Goal: Task Accomplishment & Management: Use online tool/utility

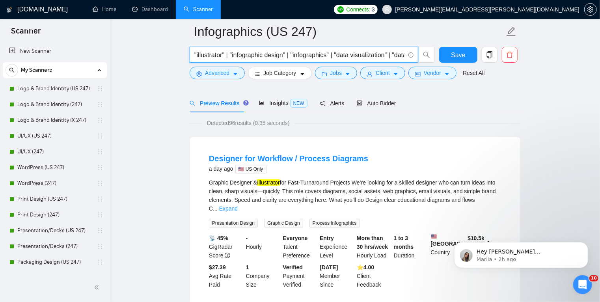
scroll to position [44, 0]
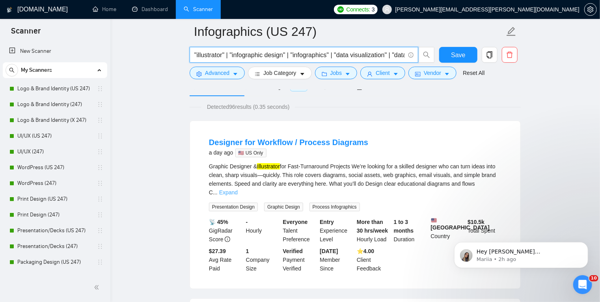
type input ""illustrator" | "infographic design" | "infographics" | "data visualization" | …"
click at [238, 189] on link "Expand" at bounding box center [228, 192] width 19 height 6
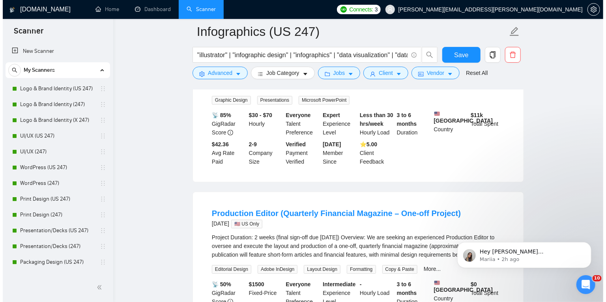
scroll to position [960, 0]
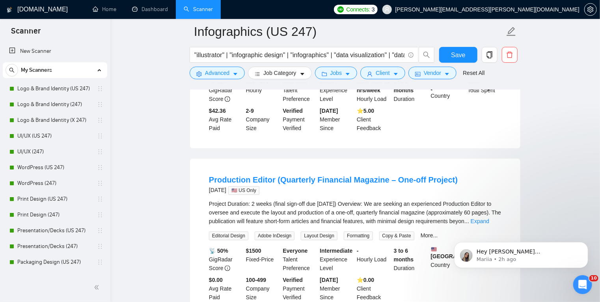
click at [201, 168] on li "Production Editor (Quarterly Financial Magazine – One-off Project) [DATE] 🇺🇸 US…" at bounding box center [356, 238] width 312 height 140
drag, startPoint x: 204, startPoint y: 159, endPoint x: 272, endPoint y: 162, distance: 67.9
click at [272, 168] on li "Production Editor (Quarterly Financial Magazine – One-off Project) [DATE] 🇺🇸 US…" at bounding box center [356, 238] width 312 height 140
copy link "Production Editor"
click at [234, 73] on icon "caret-down" at bounding box center [236, 74] width 6 height 6
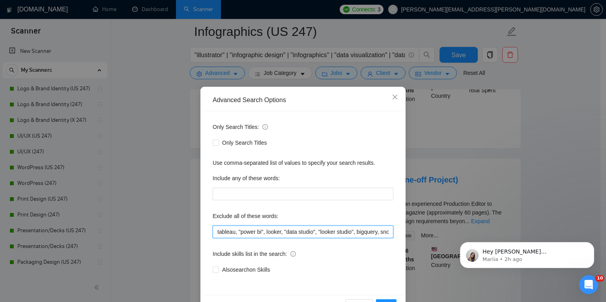
click at [217, 234] on input "tableau, "power bi", looker, "data studio", "looker studio", bigquery, snowflak…" at bounding box center [303, 232] width 181 height 13
paste input "Production Editor"
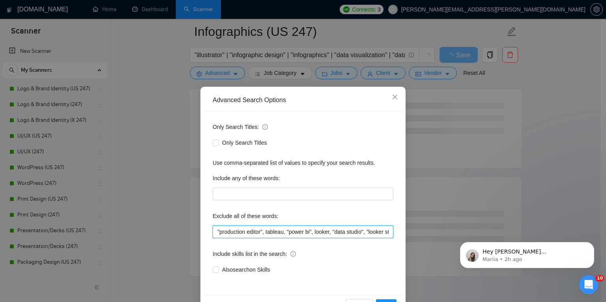
scroll to position [26, 0]
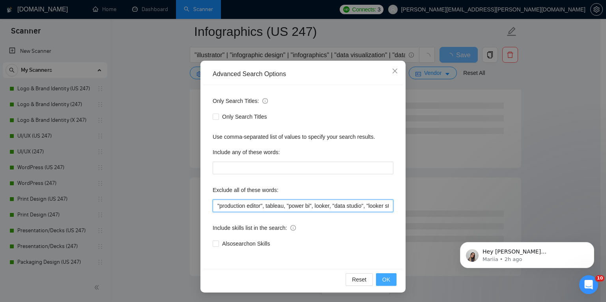
type input ""production editor", tableau, "power bi", looker, "data studio", "looker studio…"
click at [379, 279] on button "OK" at bounding box center [386, 279] width 21 height 13
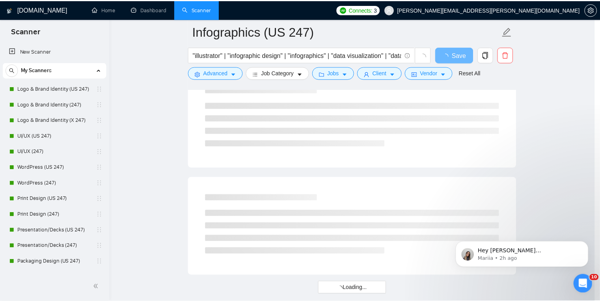
scroll to position [0, 0]
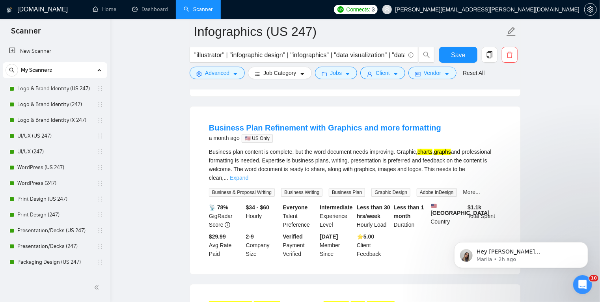
click at [248, 175] on link "Expand" at bounding box center [239, 178] width 19 height 6
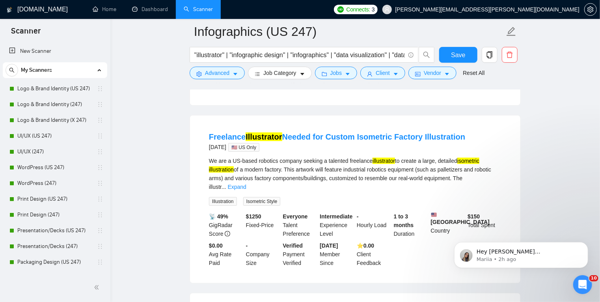
scroll to position [228, 0]
drag, startPoint x: 207, startPoint y: 166, endPoint x: 234, endPoint y: 166, distance: 27.6
click at [234, 166] on li "Freelance Illustrator Needed for Custom Isometric Factory Illustration [DATE] 🇺…" at bounding box center [356, 199] width 312 height 149
copy mark "illustration"
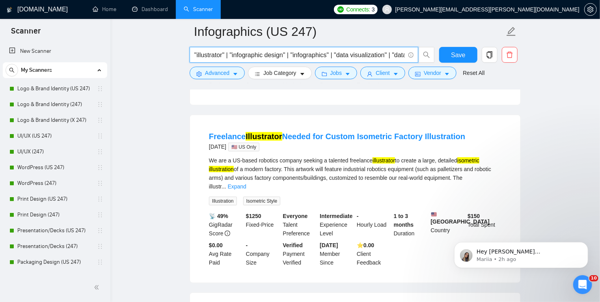
click at [194, 54] on input ""illustrator" | "infographic design" | "infographics" | "data visualization" | …" at bounding box center [299, 55] width 211 height 10
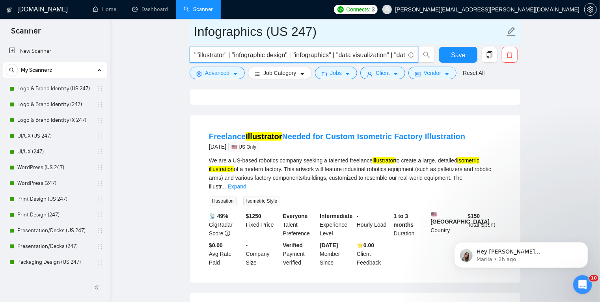
paste input "illustration"
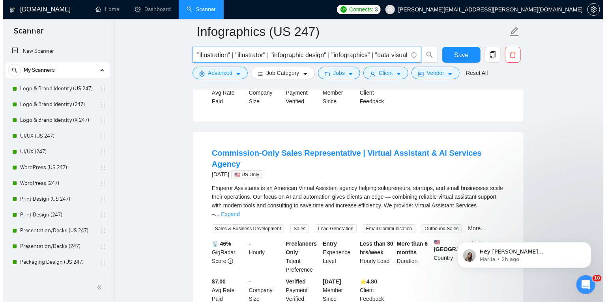
scroll to position [926, 0]
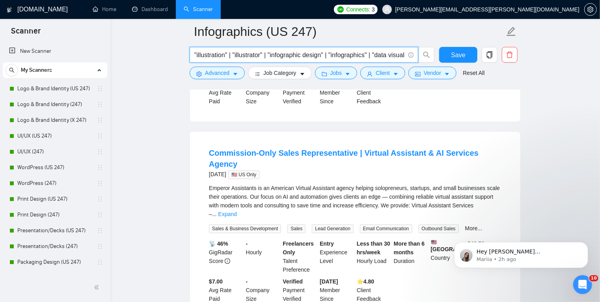
type input ""illustration" | "illustrator" | "infographic design" | "infographics" | "data …"
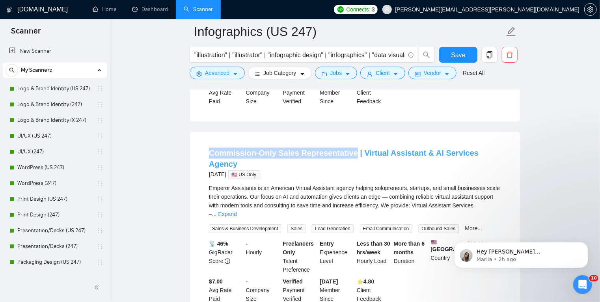
drag, startPoint x: 204, startPoint y: 131, endPoint x: 347, endPoint y: 131, distance: 143.2
click at [347, 141] on li "Commission-Only Sales Representative | Virtual Assistant & AI Services Agency […" at bounding box center [356, 225] width 312 height 168
copy link "Commission-Only Sales Representative"
click at [233, 75] on icon "caret-down" at bounding box center [236, 74] width 6 height 6
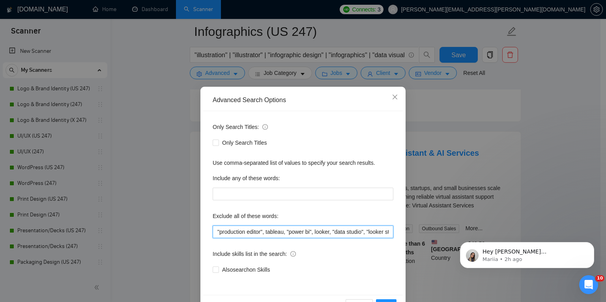
click at [215, 230] on input ""production editor", tableau, "power bi", looker, "data studio", "looker studio…" at bounding box center [303, 232] width 181 height 13
paste input "Commission-Only Sales Representative"
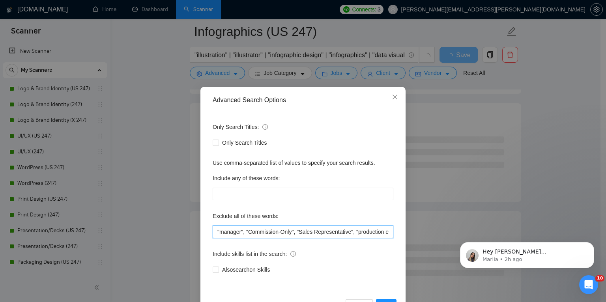
click at [216, 229] on input ""manager", "Commission-Only", "Sales Representative", "production editor", tabl…" at bounding box center [303, 232] width 181 height 13
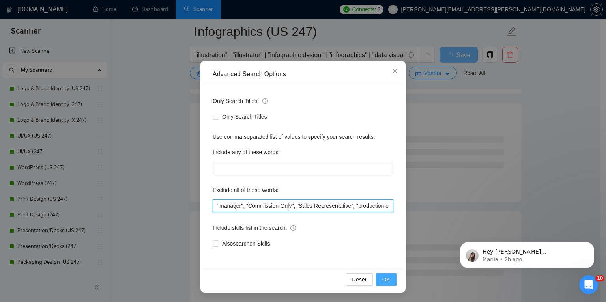
type input ""manager", "Commission-Only", "Sales Representative", "production editor", tabl…"
click at [382, 276] on span "OK" at bounding box center [386, 279] width 8 height 9
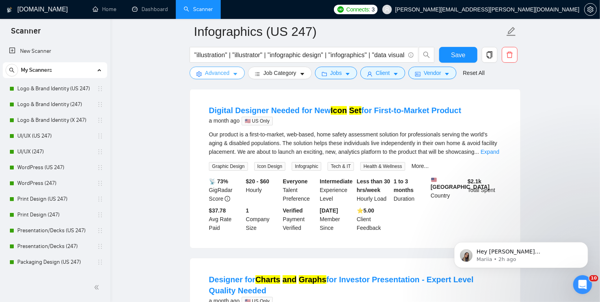
scroll to position [1316, 0]
click at [487, 148] on link "Expand" at bounding box center [490, 151] width 19 height 6
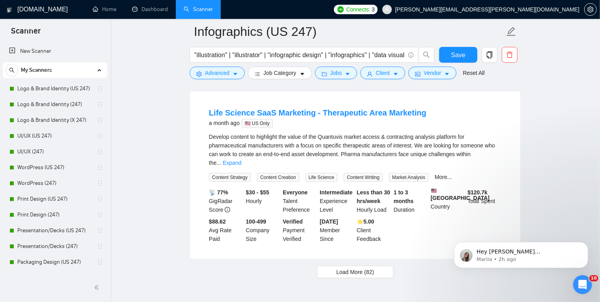
scroll to position [1706, 0]
click at [241, 159] on link "Expand" at bounding box center [232, 162] width 19 height 6
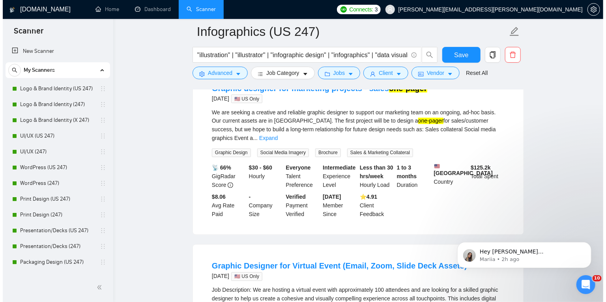
scroll to position [623, 0]
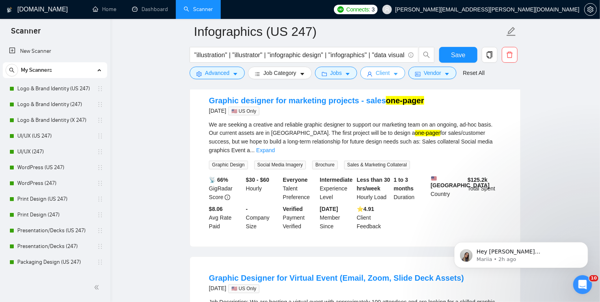
click at [387, 76] on span "Client" at bounding box center [383, 73] width 14 height 9
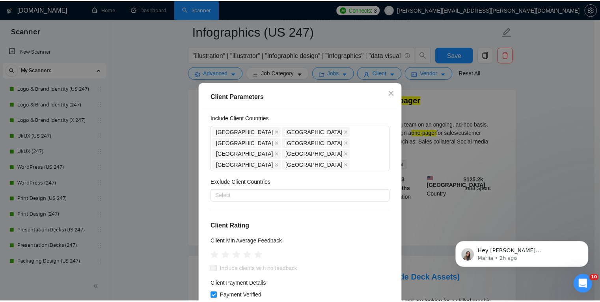
scroll to position [7, 0]
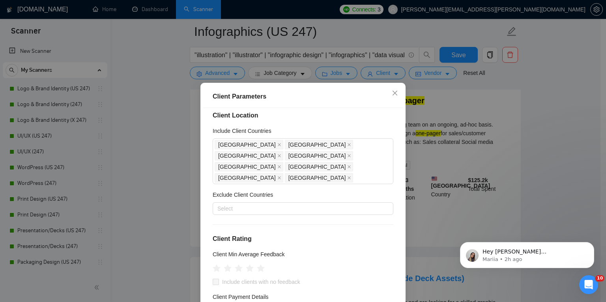
click at [540, 153] on div "Client Parameters Client Location Include Client Countries [GEOGRAPHIC_DATA] [G…" at bounding box center [303, 151] width 606 height 302
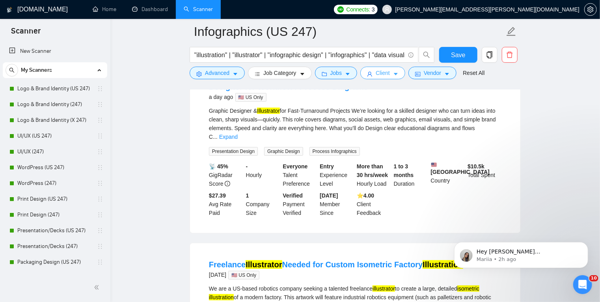
scroll to position [0, 0]
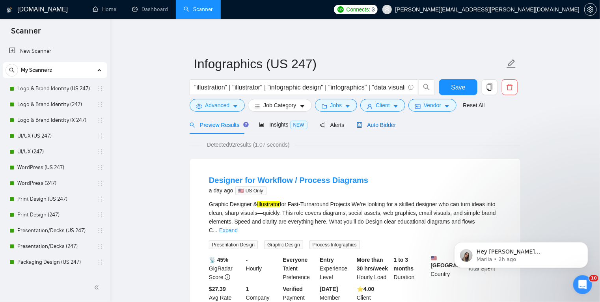
click at [373, 123] on span "Auto Bidder" at bounding box center [376, 125] width 39 height 6
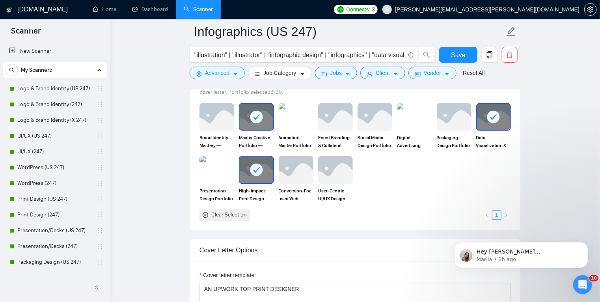
scroll to position [762, 0]
click at [257, 171] on rect at bounding box center [256, 170] width 13 height 13
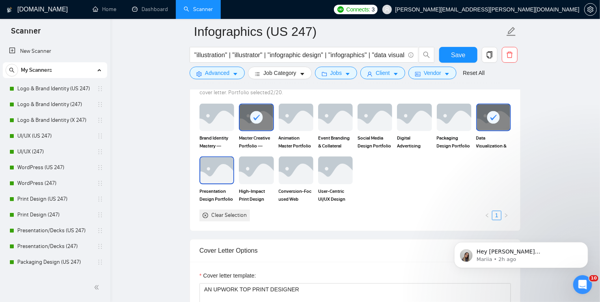
click at [224, 175] on img at bounding box center [216, 170] width 33 height 26
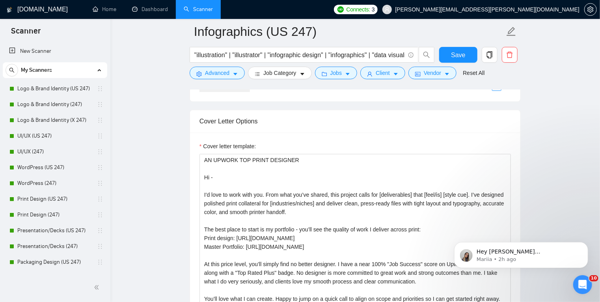
scroll to position [883, 0]
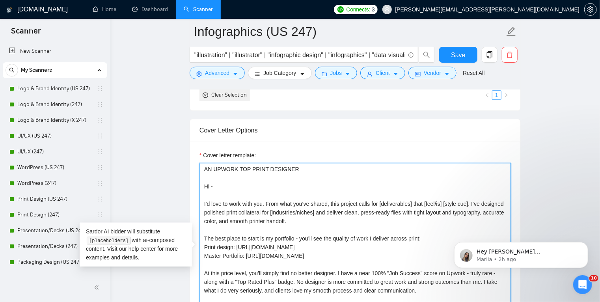
drag, startPoint x: 331, startPoint y: 253, endPoint x: 161, endPoint y: 152, distance: 198.2
click at [161, 152] on main "Infographics (US 247) "illustration" | "illustrator" | "infographic design" | "…" at bounding box center [355, 249] width 465 height 2201
paste textarea "INFOGRAPHICS & DATA COMMUNICATIONS DESIGNER Hi - I’d love to work with you. Fro…"
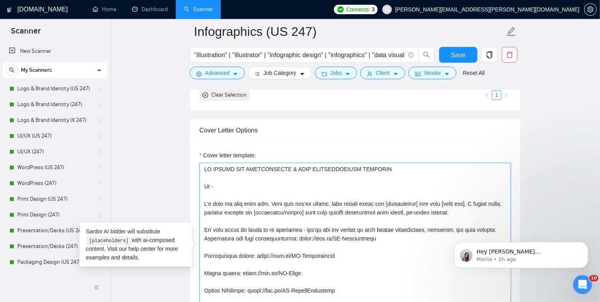
click at [350, 252] on textarea "Cover letter template:" at bounding box center [356, 251] width 312 height 177
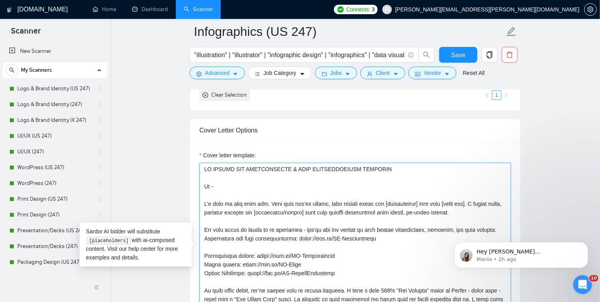
click at [380, 237] on textarea "Cover letter template:" at bounding box center [356, 251] width 312 height 177
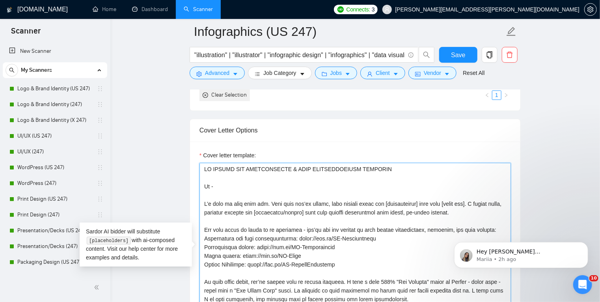
scroll to position [8, 0]
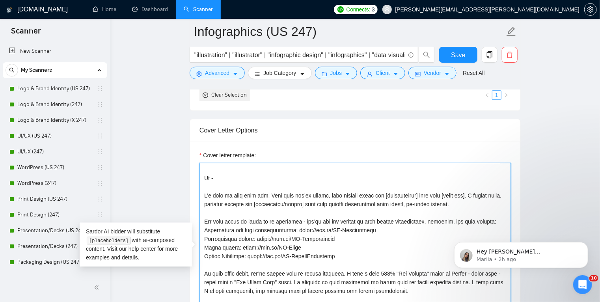
click at [349, 248] on textarea "Cover letter template:" at bounding box center [356, 251] width 312 height 177
click at [345, 256] on textarea "Cover letter template:" at bounding box center [356, 251] width 312 height 177
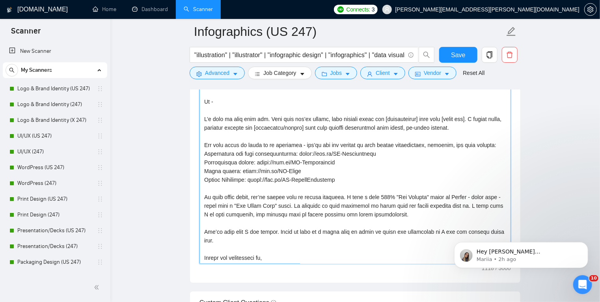
scroll to position [0, 0]
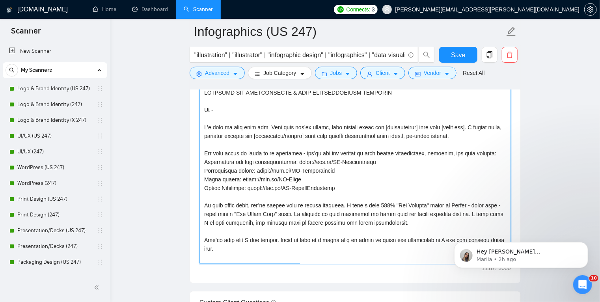
click at [418, 222] on textarea "Cover letter template:" at bounding box center [356, 174] width 312 height 177
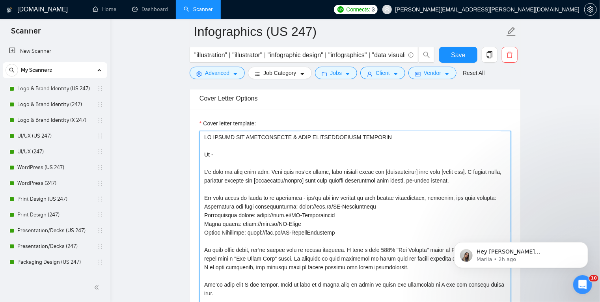
scroll to position [914, 0]
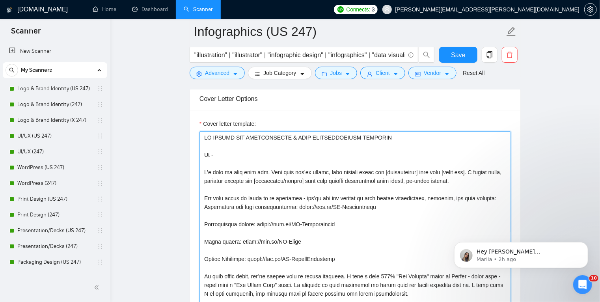
click at [337, 222] on textarea "Cover letter template:" at bounding box center [356, 219] width 312 height 177
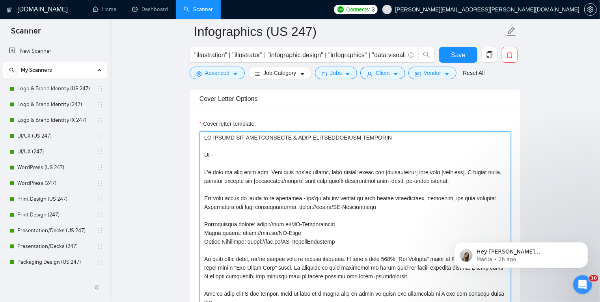
click at [389, 205] on textarea "Cover letter template:" at bounding box center [356, 219] width 312 height 177
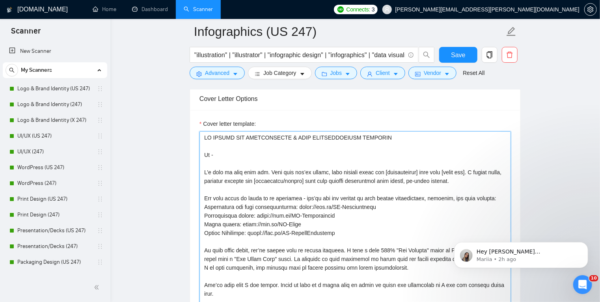
type textarea "LO IPSUMD SIT AMETCONSECTE & ADIP ELITSEDDOEIUSM TEMPORIN Ut - L’e dolo ma aliq…"
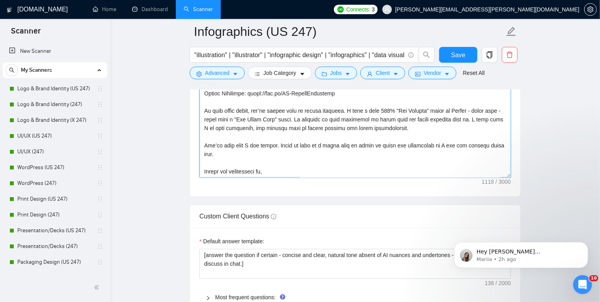
scroll to position [1090, 0]
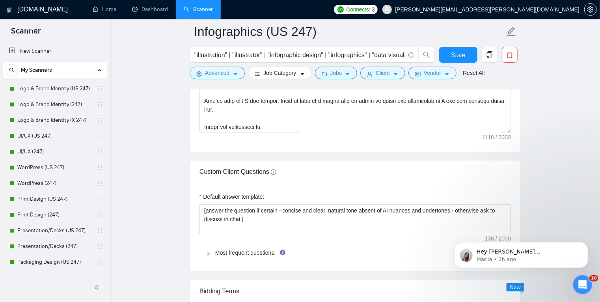
click at [209, 254] on icon "right" at bounding box center [208, 253] width 5 height 5
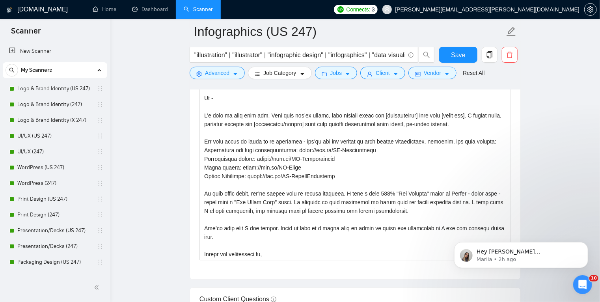
scroll to position [0, 0]
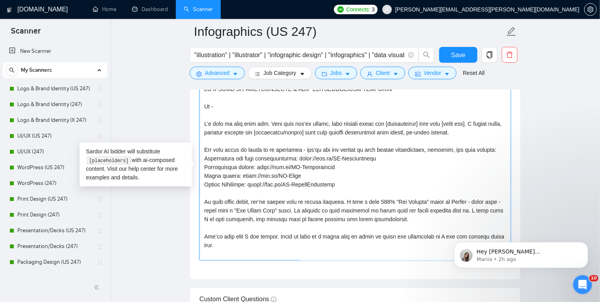
drag, startPoint x: 446, startPoint y: 133, endPoint x: 185, endPoint y: 121, distance: 261.4
paste textarea "'d love to work with you. [Mirror the project description in one clear sentence…"
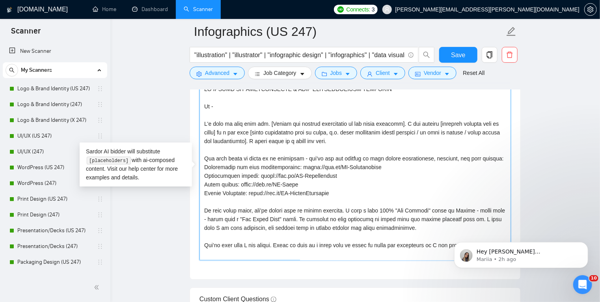
scroll to position [17, 0]
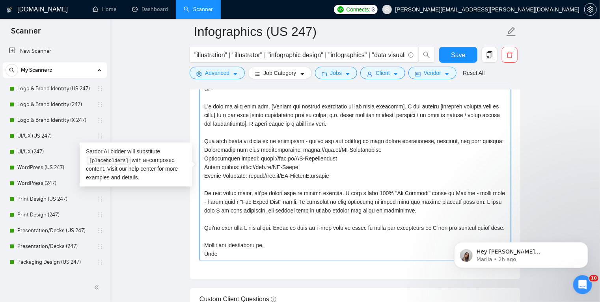
drag, startPoint x: 418, startPoint y: 210, endPoint x: 427, endPoint y: 257, distance: 48.2
click at [427, 257] on textarea "Cover letter template:" at bounding box center [356, 171] width 312 height 177
paste textarea "I’d love to bring that same focus to your project. Happy to jump on a quick cal…"
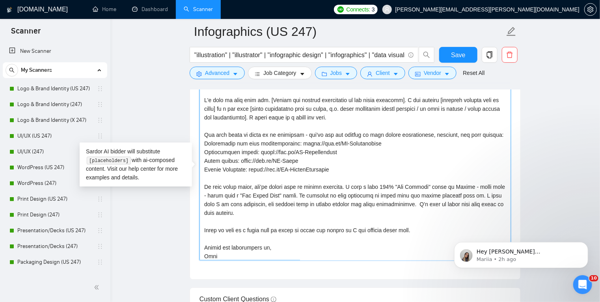
scroll to position [26, 0]
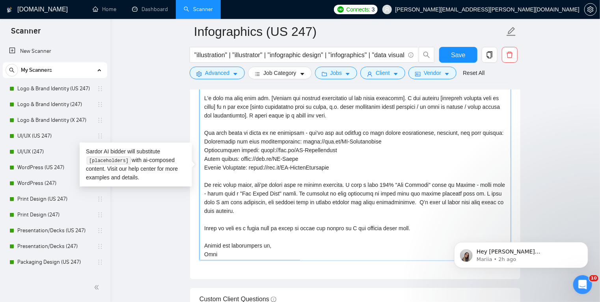
click at [418, 201] on textarea "Cover letter template:" at bounding box center [356, 171] width 312 height 177
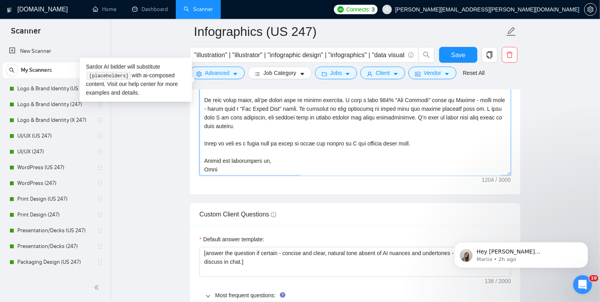
scroll to position [1048, 0]
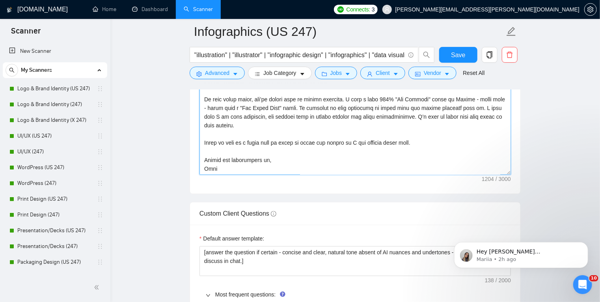
type textarea "LO IPSUMD SIT AMETCONSECTE & ADIP ELITSEDDOEIUSM TEMPORIN Ut - L'e dolo ma aliq…"
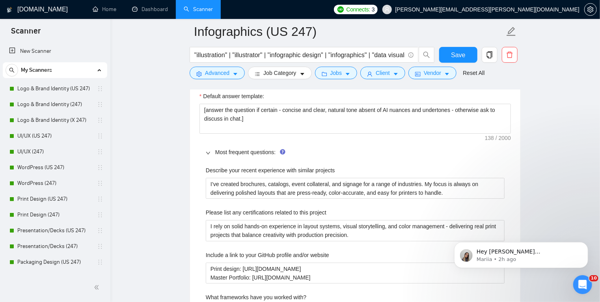
scroll to position [1191, 0]
drag, startPoint x: 205, startPoint y: 165, endPoint x: 349, endPoint y: 174, distance: 144.6
copy label "Describe your recent experience with similar projects"
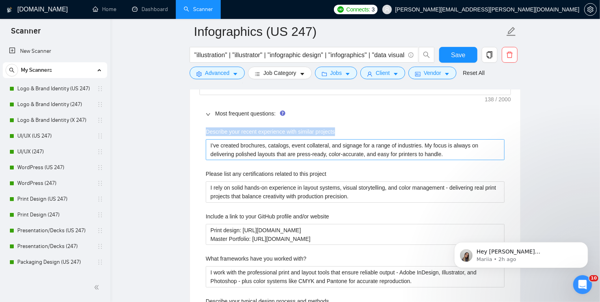
scroll to position [1228, 0]
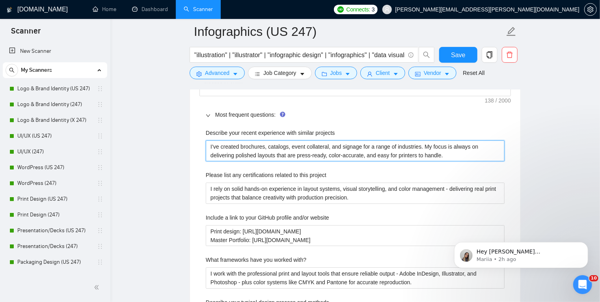
click at [206, 142] on projects "I’ve created brochures, catalogs, event collateral, and signage for a range of …" at bounding box center [355, 150] width 299 height 21
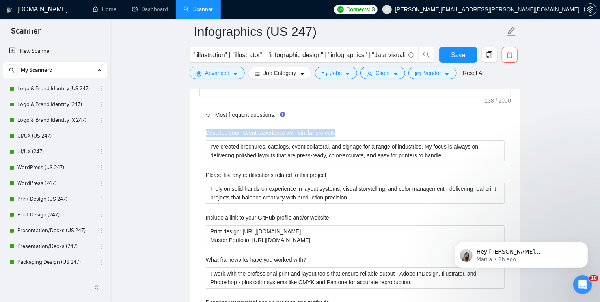
drag, startPoint x: 205, startPoint y: 130, endPoint x: 347, endPoint y: 132, distance: 142.4
copy label "Describe your recent experience with similar projects"
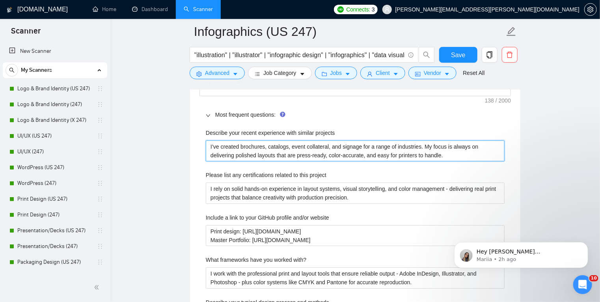
click at [257, 149] on projects "I’ve created brochures, catalogs, event collateral, and signage for a range of …" at bounding box center [355, 150] width 299 height 21
paste projects "delivered infographics and data visuals across reports, one-pagers, and diagram…"
type projects "I’ve delivered infographics and data visuals across reports, one-pagers, and di…"
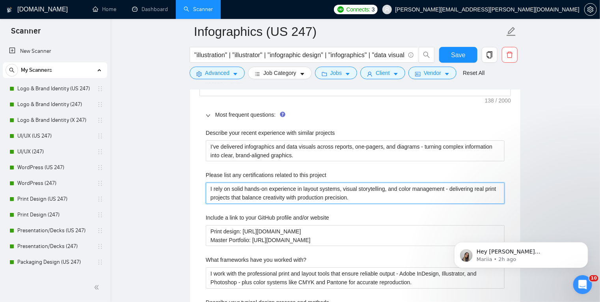
click at [257, 188] on project "I rely on solid hands-on experience in layout systems, visual storytelling, and…" at bounding box center [355, 193] width 299 height 21
paste project "data storytelling, and visual hierarchy, delivering real projects that communic…"
type project "I rely on solid hands-on experience in layout systems, data storytelling, and v…"
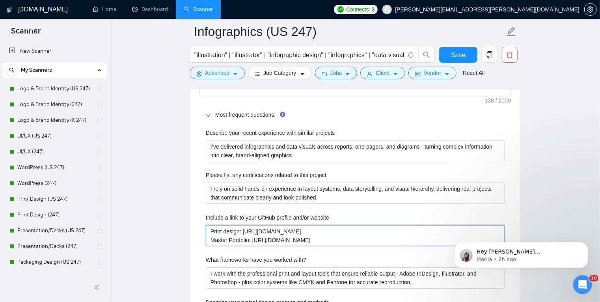
click at [292, 237] on website "Print design: [URL][DOMAIN_NAME] Master Portfolio: [URL][DOMAIN_NAME]" at bounding box center [355, 235] width 299 height 21
paste website "Infographic and data communications: [URL][DOMAIN_NAME] Presentation design: [U…"
type website "Infographic and data communications: [URL][DOMAIN_NAME] Presentation design: [U…"
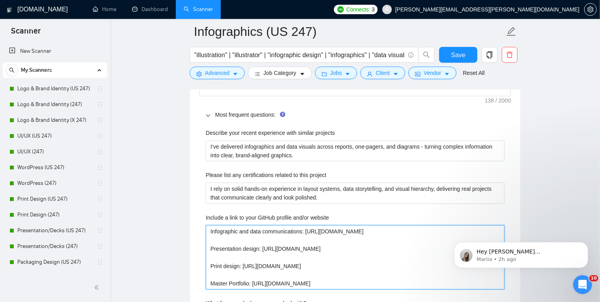
click at [407, 232] on website "Infographic and data communications: [URL][DOMAIN_NAME] Presentation design: [U…" at bounding box center [355, 257] width 299 height 65
type website "Infographic and data communications: [URL][DOMAIN_NAME] Presentation design: [U…"
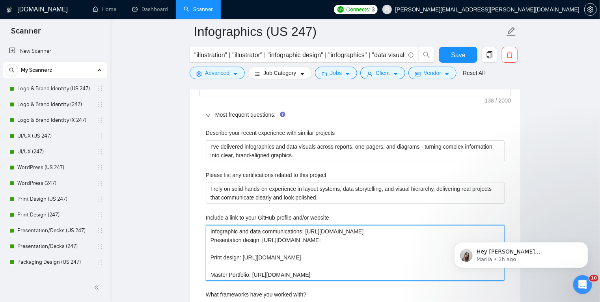
type website "Infographic and data communications: [URL][DOMAIN_NAME] Presentation design: [U…"
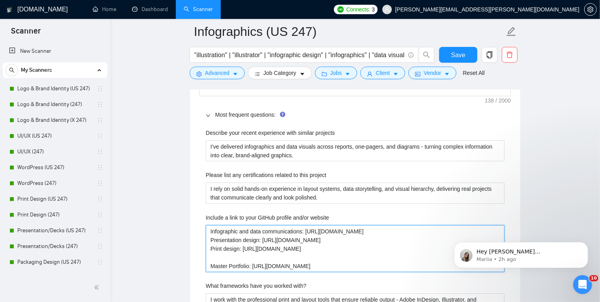
click at [407, 248] on website "Infographic and data communications: [URL][DOMAIN_NAME] Presentation design: [U…" at bounding box center [355, 248] width 299 height 47
type website "Infographic and data communications: [URL][DOMAIN_NAME] Presentation design: [U…"
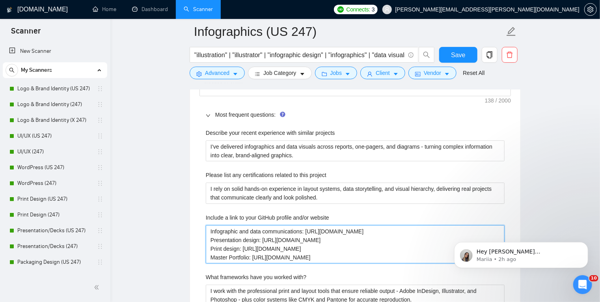
type website "Infographic and data communications: [URL][DOMAIN_NAME] Presentation design: [U…"
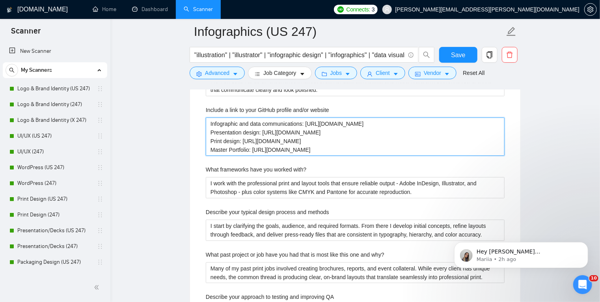
scroll to position [1335, 0]
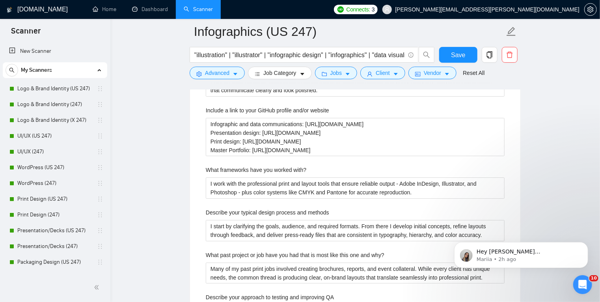
click at [197, 206] on div "Default answer template: [answer the question if certain - concise and clear, n…" at bounding box center [355, 229] width 330 height 582
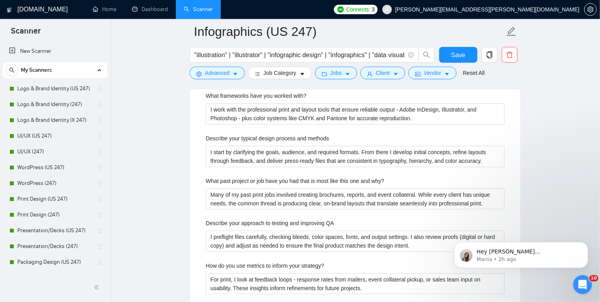
scroll to position [1412, 0]
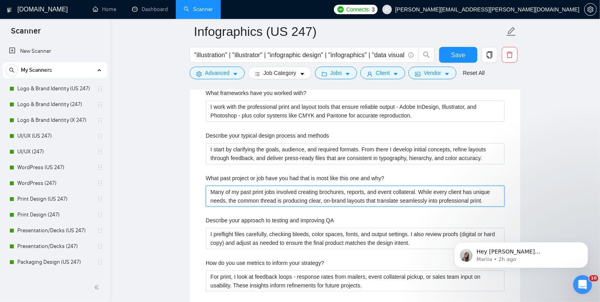
click at [237, 188] on why\? "Many of my past print jobs involved creating brochures, reports, and event coll…" at bounding box center [355, 196] width 299 height 21
paste why\? "I’ve produced info-heavy infographics, icon sets, and diagrams for consultancy …"
type why\? "I’ve produced info-heavy infographics, icon sets, and diagrams for consultancy …"
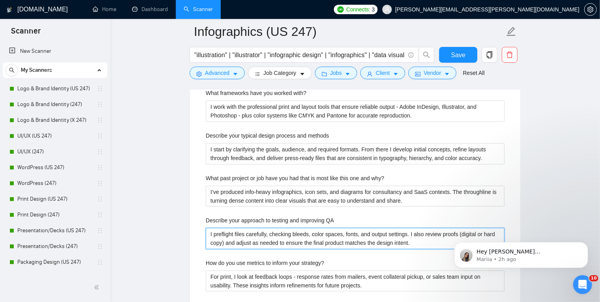
click at [254, 235] on QA "I preflight files carefully, checking bleeds, color spaces, fonts, and output s…" at bounding box center [355, 238] width 299 height 21
paste QA "Check accuracy against source data, validate labels and units, test legibility …"
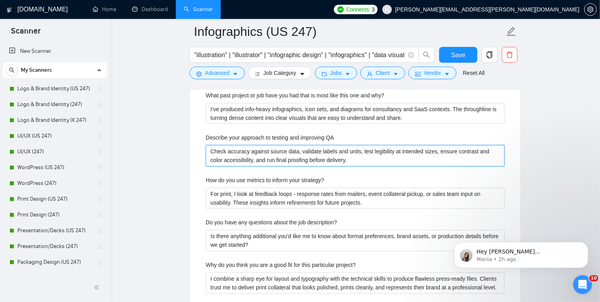
scroll to position [1500, 0]
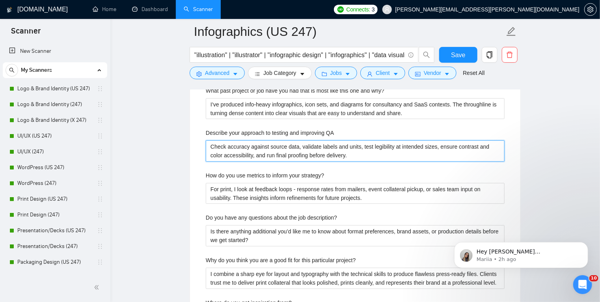
type QA "Check accuracy against source data, validate labels and units, test legibility …"
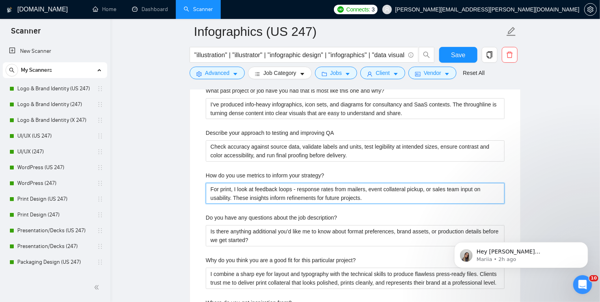
click at [274, 196] on strategy\? "For print, I look at feedback loops - response rates from mailers, event collat…" at bounding box center [355, 193] width 299 height 21
paste strategy\? "I look at engagement signals like time-on-page, share rates, and stakeholder fe…"
type strategy\? "I look at engagement signals like time-on-page, share rates, and stakeholder fe…"
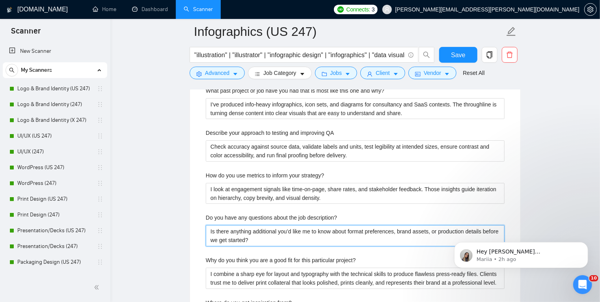
click at [251, 233] on description\? "Is there anything additional you’d like me to know about format preferences, br…" at bounding box center [355, 235] width 299 height 21
paste description\? "f there are source files or datasets not listed, I can review those to align st…"
type description\? "If there are source files or datasets not listed, I can review those to align s…"
paste description\? "If there are source files or datasets not listed, I can review those to align s…"
type description\? "If there are source files or datasets not listed, I can review those to align s…"
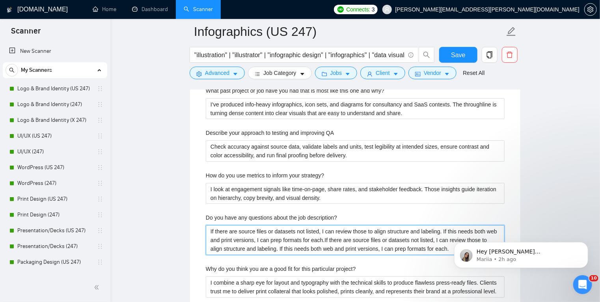
type description\? "If there are source files or datasets not listed, I can review those to align s…"
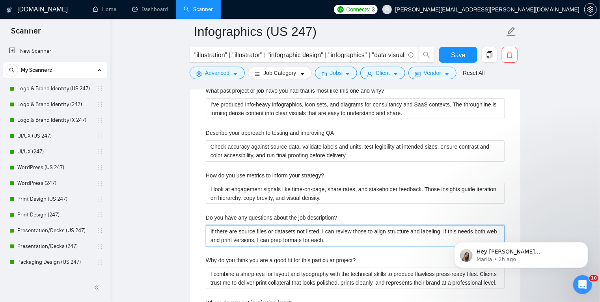
click at [347, 237] on description\? "If there are source files or datasets not listed, I can review those to align s…" at bounding box center [355, 235] width 299 height 21
type description\? "Is there anything additional you’d like me to know about format preferences, br…"
click at [302, 241] on description\? "Is there anything additional you’d like me to know about format preferences, br…" at bounding box center [355, 235] width 299 height 21
paste description\? "If there are source files or datasets not listed, I can review those to align s…"
type description\? "Is there anything additional you’d like me to know about format preferences, br…"
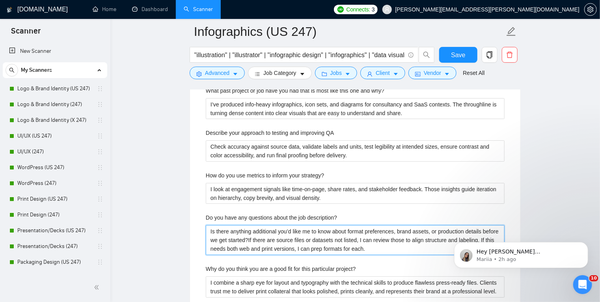
type description\? "Is there anything additional you’d like me to know about format preferences, br…"
drag, startPoint x: 871, startPoint y: 456, endPoint x: 478, endPoint y: 231, distance: 452.6
type description\? "Is there anything additional you’d like me to know about format preferences, br…"
drag, startPoint x: 878, startPoint y: 464, endPoint x: 482, endPoint y: 228, distance: 461.1
type description\? "Is there anything additional you’d like me to know about format preferences, br…"
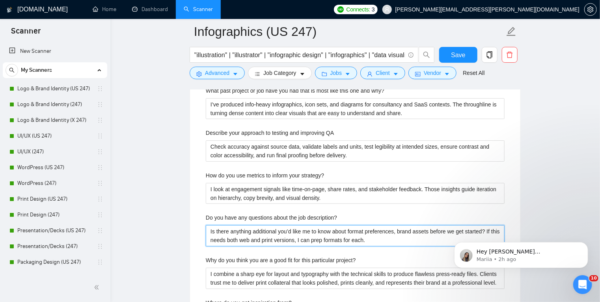
type description\? "Is there anything additional you’d like me to know about format preferences, br…"
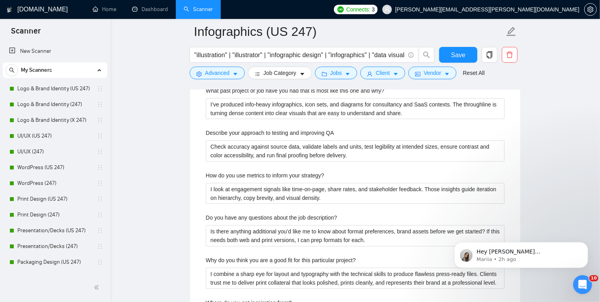
click at [377, 250] on div "Describe your recent experience with similar projects I’ve delivered infographi…" at bounding box center [356, 99] width 312 height 494
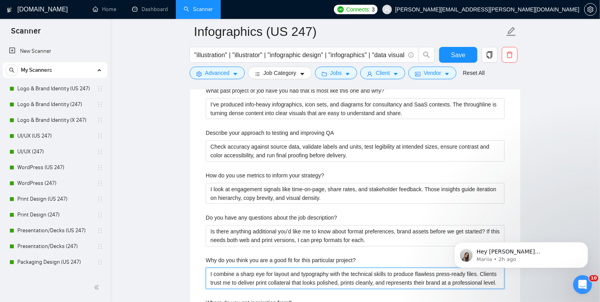
click at [255, 276] on project\? "I combine a sharp eye for layout and typography with the technical skills to pr…" at bounding box center [355, 278] width 299 height 21
paste project\? "clean visual systems with a careful approach to accuracy, so stakeholders quick…"
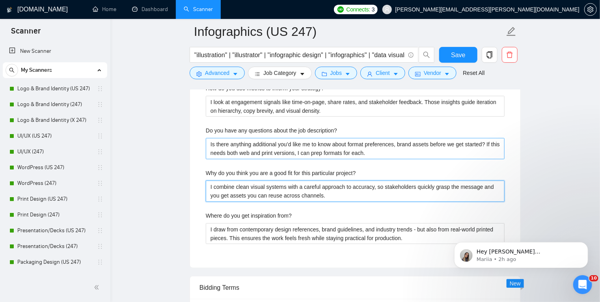
scroll to position [1587, 0]
type project\? "I combine clean visual systems with a careful approach to accuracy, so stakehol…"
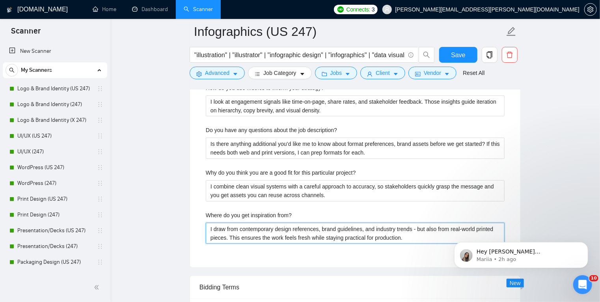
drag, startPoint x: 241, startPoint y: 227, endPoint x: 446, endPoint y: 246, distance: 206.4
click at [446, 246] on div "Describe your recent experience with similar projects I’ve delivered infographi…" at bounding box center [356, 12] width 312 height 494
paste from\? "Category audits, best-in-class reports, and real-world infographics. I balance …"
type from\? "I draw from Category audits, best-in-class reports, and real-world infographics…"
click at [243, 227] on from\? "I draw from Category audits, best-in-class reports, and real-world infographics…" at bounding box center [355, 233] width 299 height 21
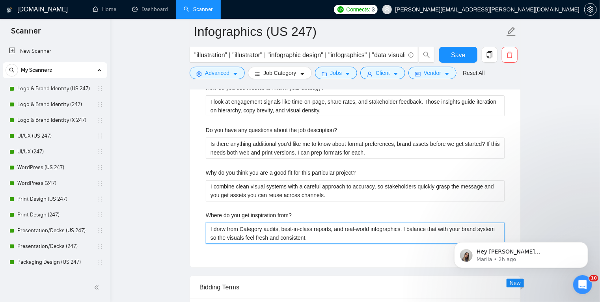
type from\? "I draw from ategory audits, best-in-class reports, and real-world infographics.…"
type from\? "I draw from category audits, best-in-class reports, and real-world infographics…"
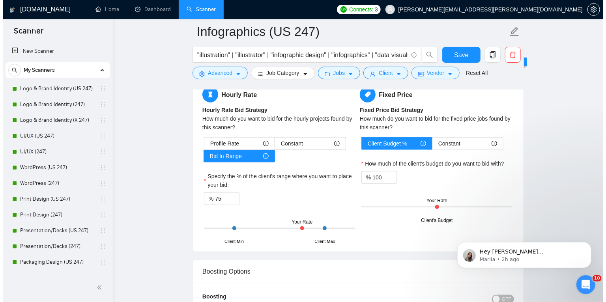
scroll to position [1809, 0]
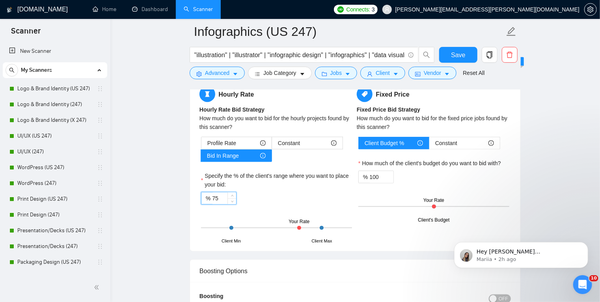
drag, startPoint x: 222, startPoint y: 197, endPoint x: 213, endPoint y: 196, distance: 8.8
click at [213, 196] on input "75" at bounding box center [224, 198] width 24 height 12
click at [389, 75] on button "Client" at bounding box center [382, 73] width 45 height 13
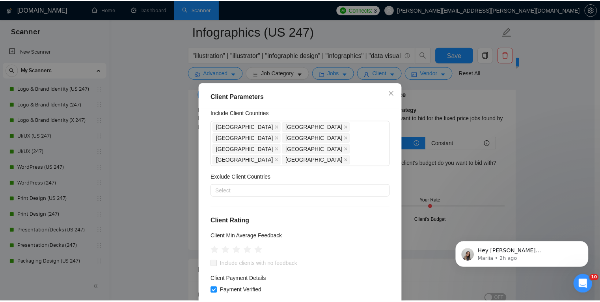
scroll to position [0, 0]
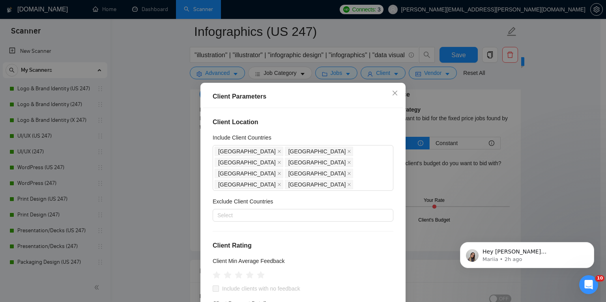
click at [429, 88] on div "Client Parameters Client Location Include Client Countries [GEOGRAPHIC_DATA] [G…" at bounding box center [303, 151] width 606 height 302
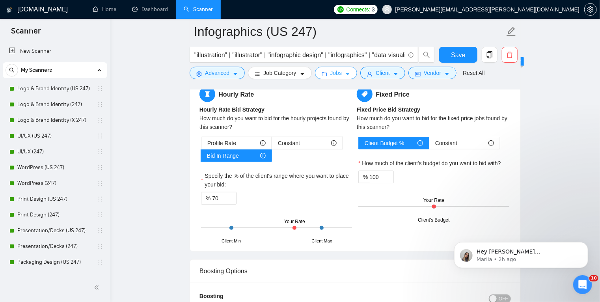
click at [349, 72] on button "Jobs" at bounding box center [336, 73] width 43 height 13
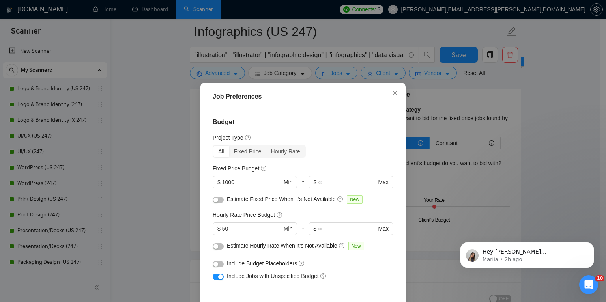
click at [175, 222] on div "Job Preferences Budget Project Type All Fixed Price Hourly Rate Fixed Price Bud…" at bounding box center [303, 151] width 606 height 302
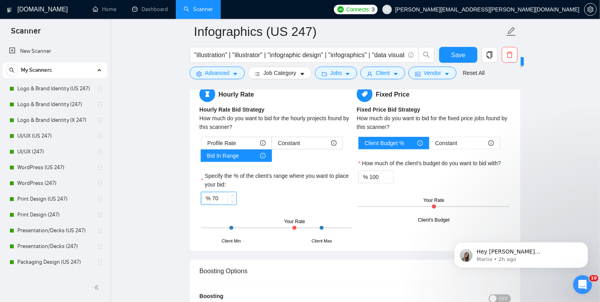
click at [222, 198] on input "70" at bounding box center [224, 198] width 24 height 12
type input "75"
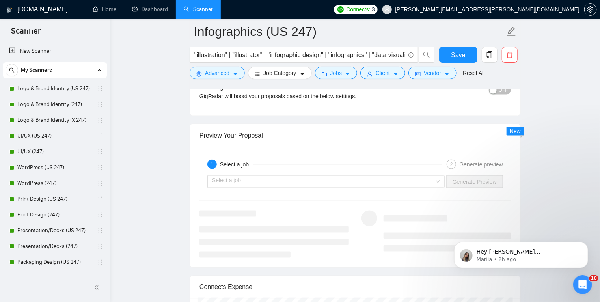
scroll to position [2017, 0]
click at [375, 181] on input "search" at bounding box center [323, 182] width 222 height 12
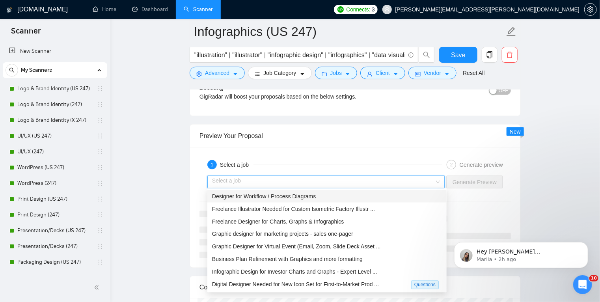
click at [256, 199] on span "Designer for Workflow / Process Diagrams" at bounding box center [264, 196] width 104 height 6
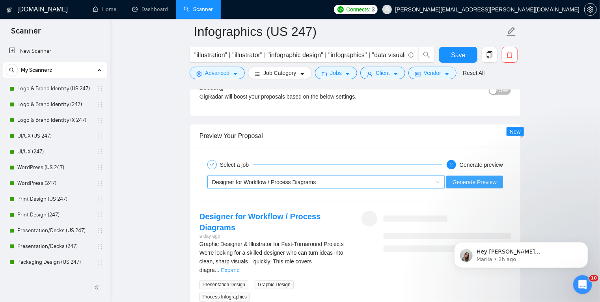
click at [473, 185] on span "Generate Preview" at bounding box center [475, 182] width 44 height 9
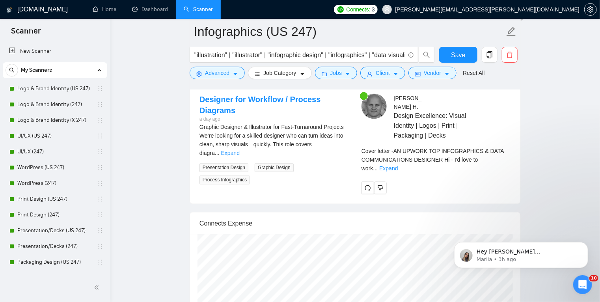
scroll to position [2134, 0]
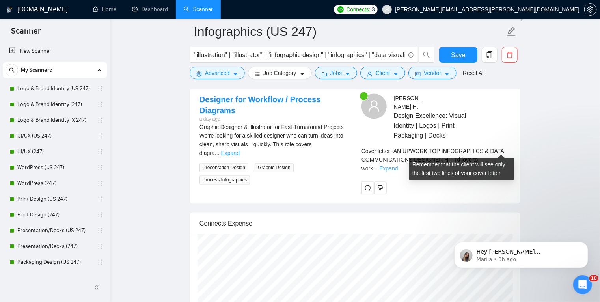
click at [398, 166] on link "Expand" at bounding box center [388, 169] width 19 height 6
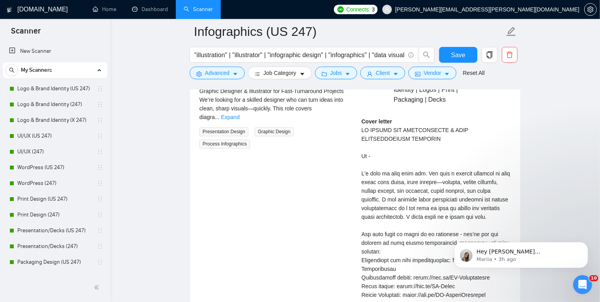
scroll to position [2171, 0]
click at [240, 114] on link "Expand" at bounding box center [230, 117] width 19 height 6
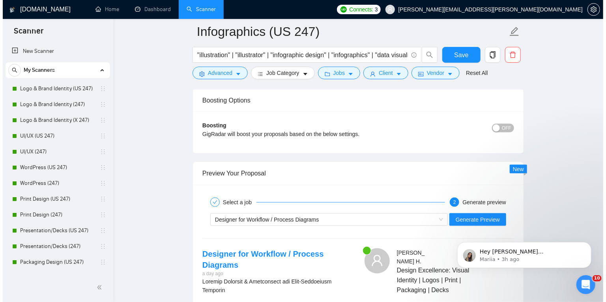
scroll to position [1979, 0]
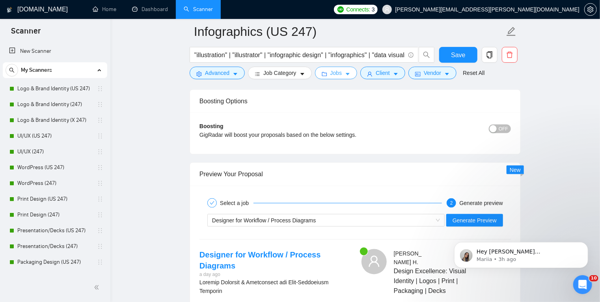
click at [346, 75] on icon "caret-down" at bounding box center [348, 74] width 4 height 2
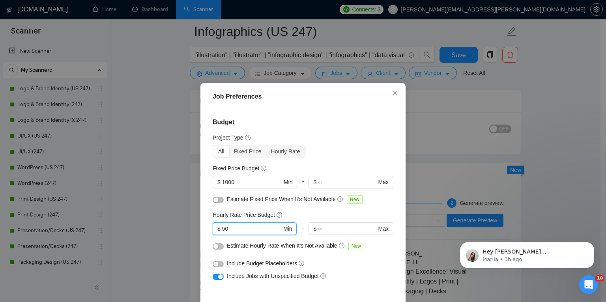
drag, startPoint x: 226, startPoint y: 229, endPoint x: 220, endPoint y: 228, distance: 6.0
click at [222, 228] on input "50" at bounding box center [252, 228] width 60 height 9
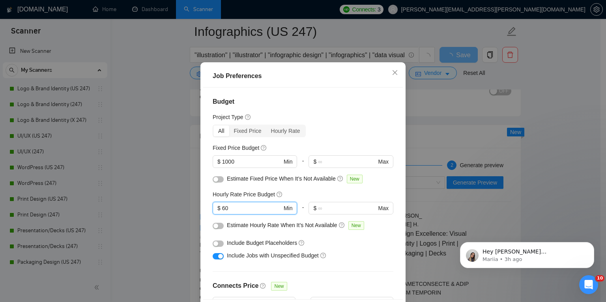
scroll to position [13, 0]
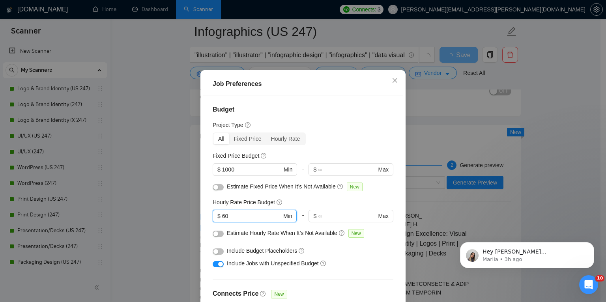
drag, startPoint x: 228, startPoint y: 216, endPoint x: 220, endPoint y: 216, distance: 7.5
click at [222, 216] on input "60" at bounding box center [252, 216] width 60 height 9
type input "50"
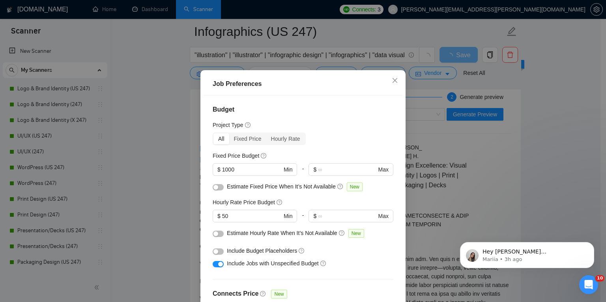
click at [377, 253] on div "Include Budget Placeholders" at bounding box center [306, 250] width 158 height 9
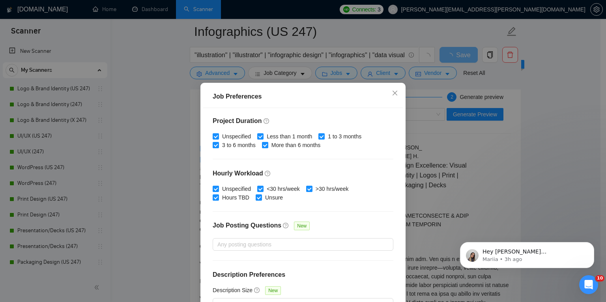
scroll to position [52, 0]
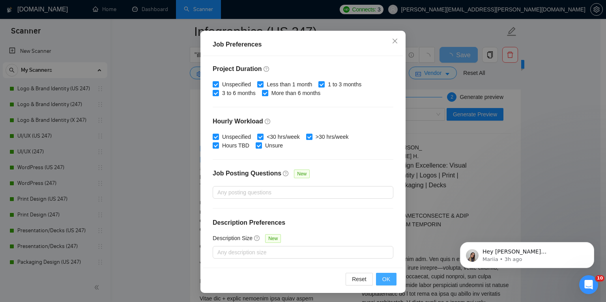
click at [385, 279] on span "OK" at bounding box center [386, 279] width 8 height 9
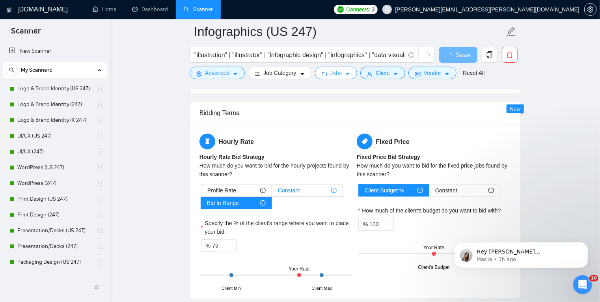
scroll to position [1725, 0]
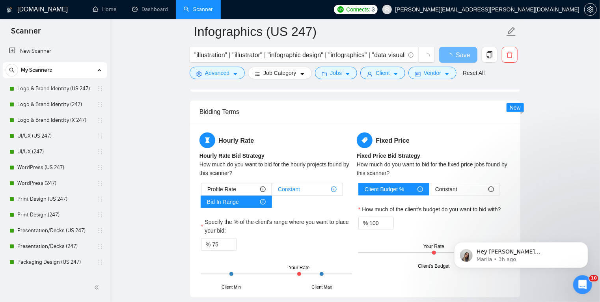
click at [300, 187] on span "Constant" at bounding box center [289, 189] width 22 height 12
click at [272, 191] on input "Constant" at bounding box center [272, 191] width 0 height 0
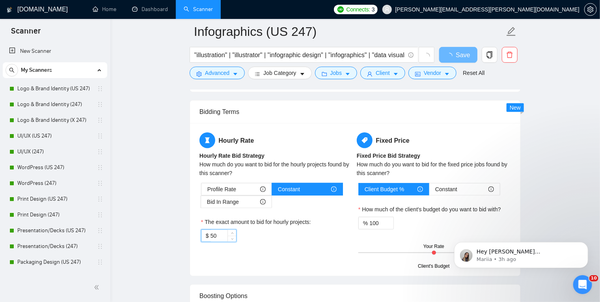
click at [211, 235] on input "50" at bounding box center [224, 236] width 26 height 12
type input "60"
click at [259, 241] on div "$ 60" at bounding box center [276, 236] width 151 height 13
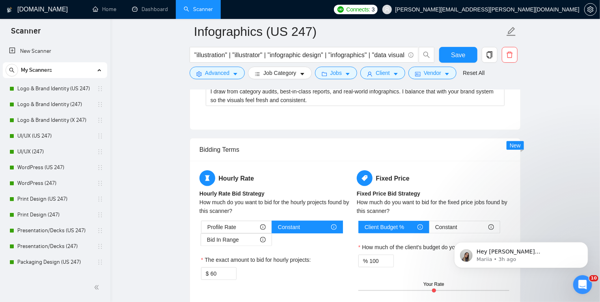
click at [248, 278] on div "$ 60" at bounding box center [276, 273] width 151 height 13
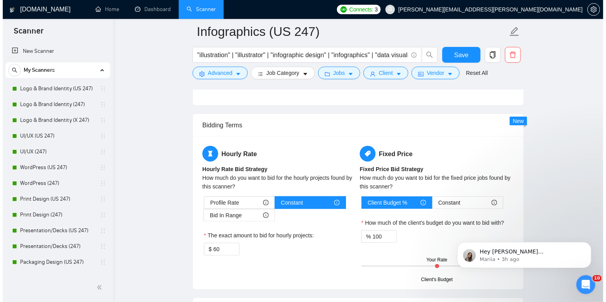
scroll to position [1749, 0]
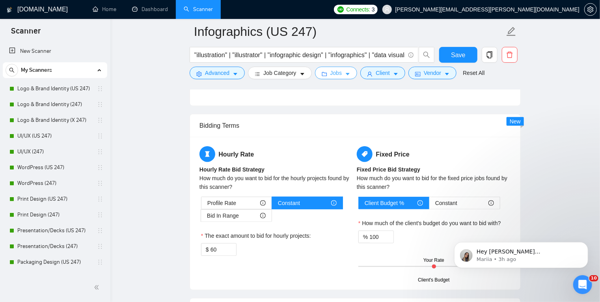
click at [347, 76] on icon "caret-down" at bounding box center [348, 74] width 6 height 6
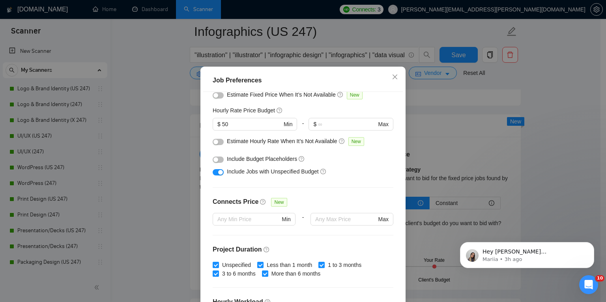
scroll to position [86, 0]
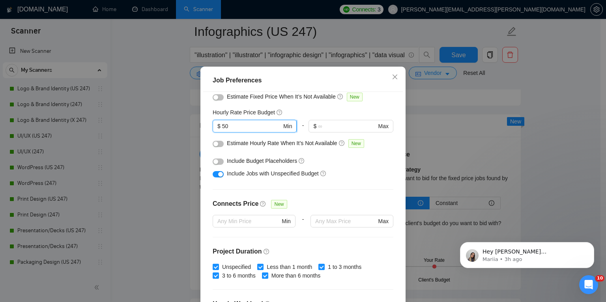
click at [222, 131] on input "50" at bounding box center [252, 126] width 60 height 9
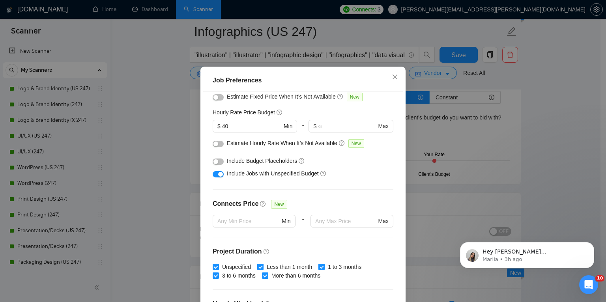
click at [370, 178] on div "Include Jobs with Unspecified Budget" at bounding box center [306, 173] width 158 height 9
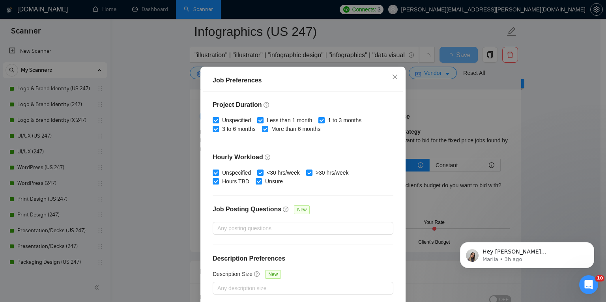
scroll to position [52, 0]
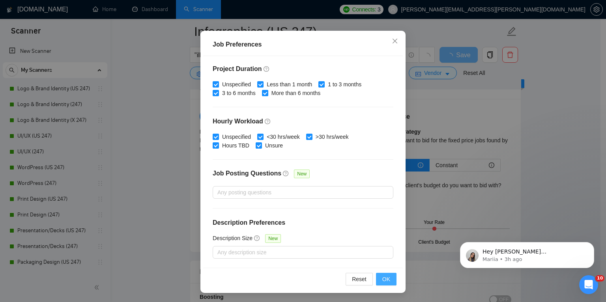
click at [387, 278] on button "OK" at bounding box center [386, 279] width 21 height 13
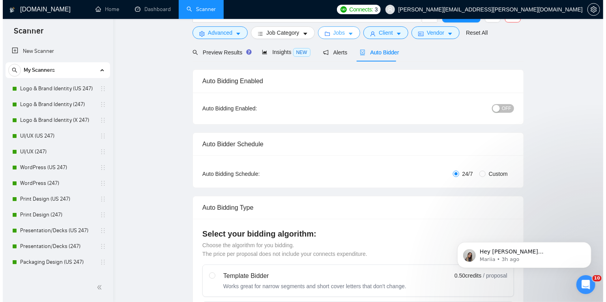
scroll to position [0, 0]
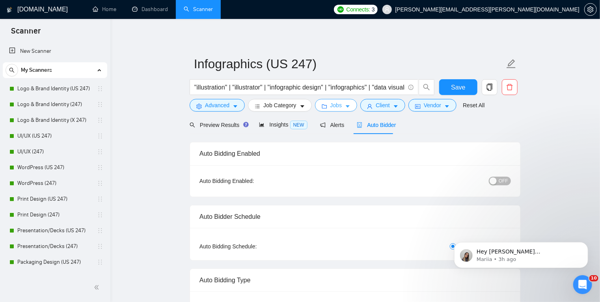
click at [345, 105] on icon "caret-down" at bounding box center [348, 107] width 6 height 6
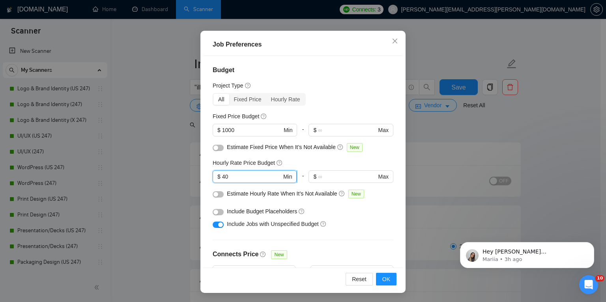
drag, startPoint x: 227, startPoint y: 178, endPoint x: 220, endPoint y: 178, distance: 6.7
click at [222, 178] on input "40" at bounding box center [252, 176] width 60 height 9
type input "50"
click at [384, 280] on span "OK" at bounding box center [386, 279] width 8 height 9
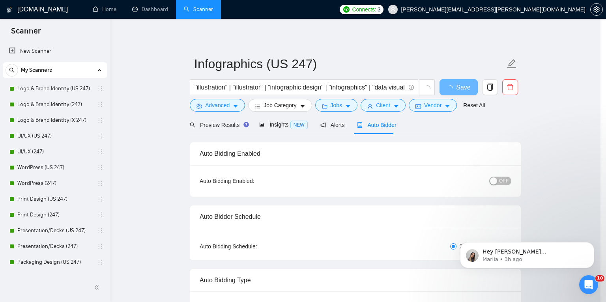
scroll to position [16, 0]
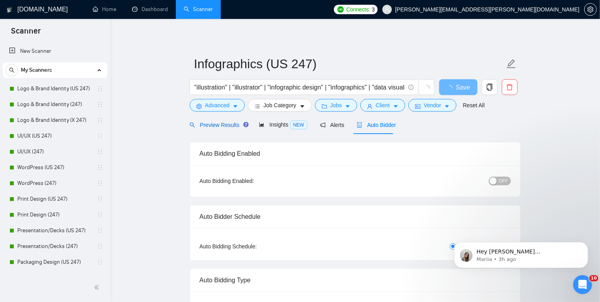
click at [229, 124] on span "Preview Results" at bounding box center [218, 125] width 57 height 6
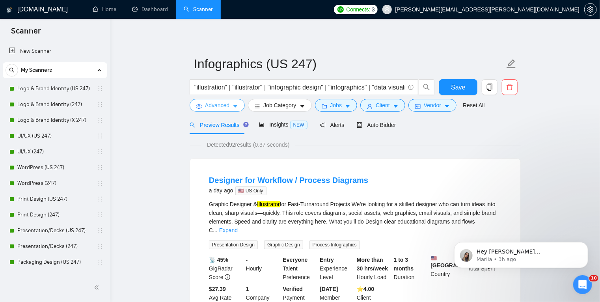
click at [228, 109] on span "Advanced" at bounding box center [217, 105] width 24 height 9
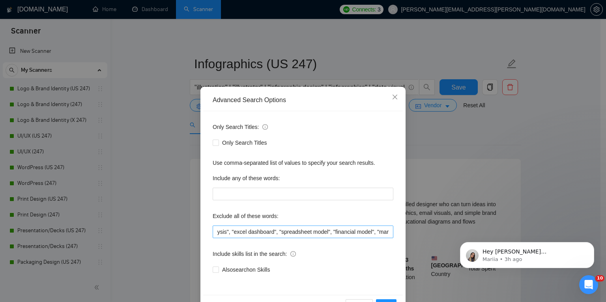
scroll to position [0, 781]
click at [266, 234] on input ""manager", "Commission-Only", "Sales Representative", "production editor", tabl…" at bounding box center [303, 232] width 181 height 13
click at [253, 232] on input ""manager", "Commission-Only", "Sales Representative", "production editor", tabl…" at bounding box center [303, 232] width 181 height 13
drag, startPoint x: 224, startPoint y: 231, endPoint x: 257, endPoint y: 231, distance: 32.7
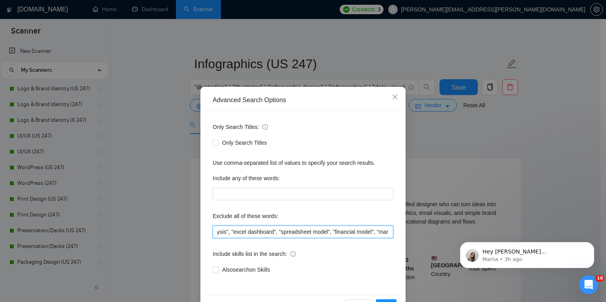
click at [257, 231] on input ""manager", "Commission-Only", "Sales Representative", "production editor", tabl…" at bounding box center [303, 232] width 181 height 13
click at [292, 230] on input ""manager", "Commission-Only", "Sales Representative", "production editor", tabl…" at bounding box center [303, 232] width 181 height 13
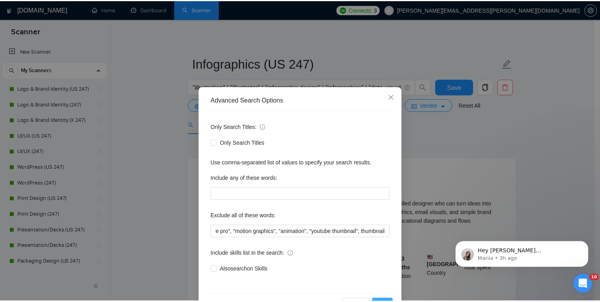
scroll to position [0, 0]
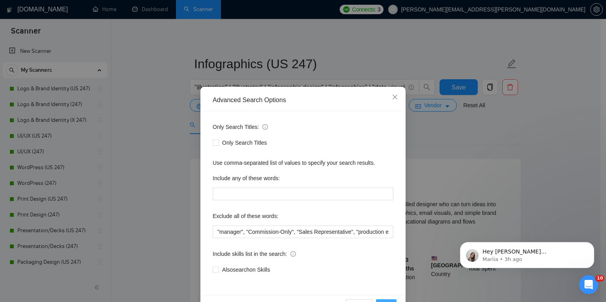
click at [388, 300] on button "OK" at bounding box center [386, 305] width 21 height 13
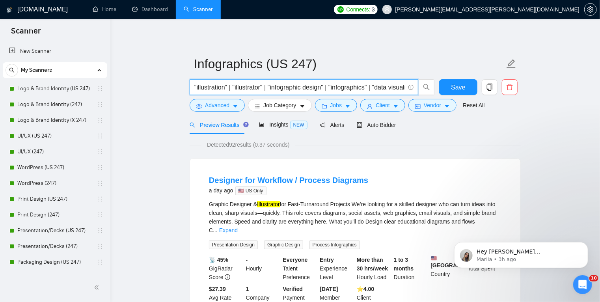
click at [315, 87] on input ""illustration" | "illustrator" | "infographic design" | "infographics" | "data …" at bounding box center [299, 87] width 211 height 10
drag, startPoint x: 278, startPoint y: 87, endPoint x: 232, endPoint y: 87, distance: 45.4
click at [232, 87] on input ""illustration" | "illustrator" | "infographic design" | "infographics" | "data …" at bounding box center [299, 87] width 211 height 10
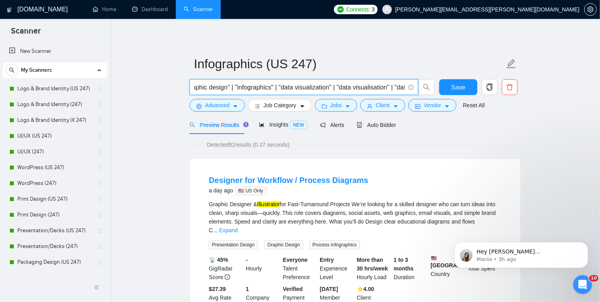
drag, startPoint x: 238, startPoint y: 88, endPoint x: 283, endPoint y: 88, distance: 45.0
click at [283, 88] on input ""illustration" | "illustrator" | "infographic design" | "infographics" | "data …" at bounding box center [299, 87] width 211 height 10
paste input "infographics" | ""
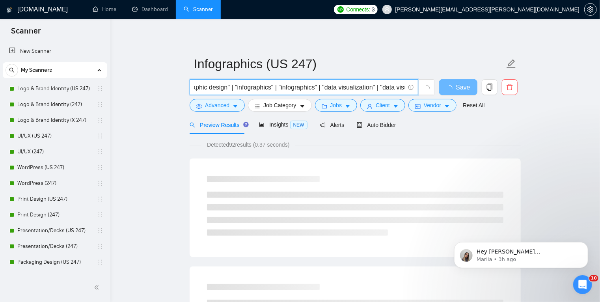
click at [319, 89] on input ""illustration" | "illustrator" | "infographic design" | "infographics" | "infog…" at bounding box center [299, 87] width 211 height 10
click at [380, 86] on input ""illustration" | "illustrator" | "infographic design" | "infographics" | "infog…" at bounding box center [299, 87] width 211 height 10
click at [317, 87] on input ""illustration" | "illustrator" | "infographic design" | "infographics" | "infog…" at bounding box center [299, 87] width 211 height 10
click at [317, 87] on input ""illustration" | "illustrator" | "infographic design" | "infographics" | "data …" at bounding box center [299, 87] width 211 height 10
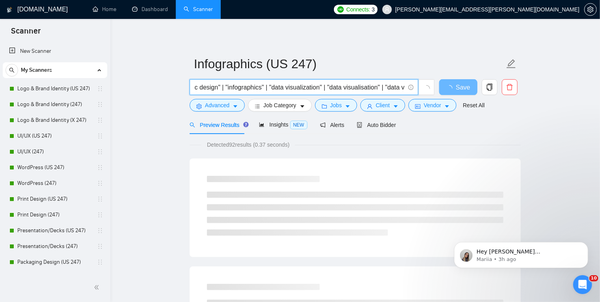
click at [385, 87] on input ""illustration" | "illustrator" | "infographic design" | "infographics" | "data …" at bounding box center [299, 87] width 211 height 10
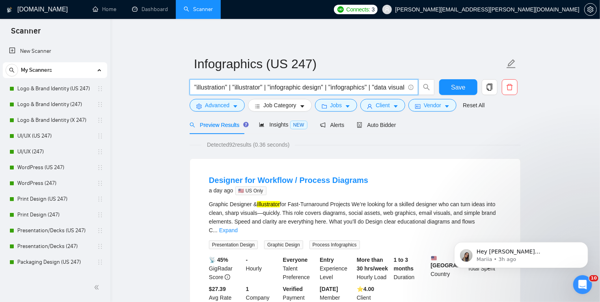
click at [196, 88] on input ""illustration" | "illustrator" | "infographic design" | "infographics" | "data …" at bounding box center [299, 87] width 211 height 10
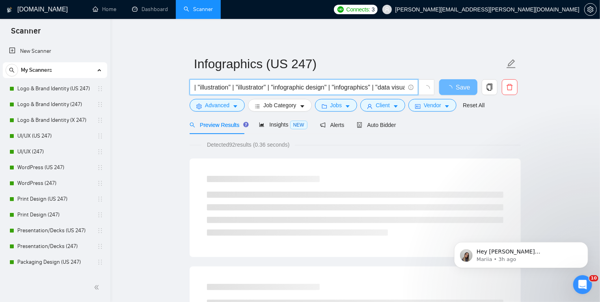
click at [388, 88] on input "| "illustration" | "illustrator" | "infographic design" | "infographics" | "dat…" at bounding box center [299, 87] width 211 height 10
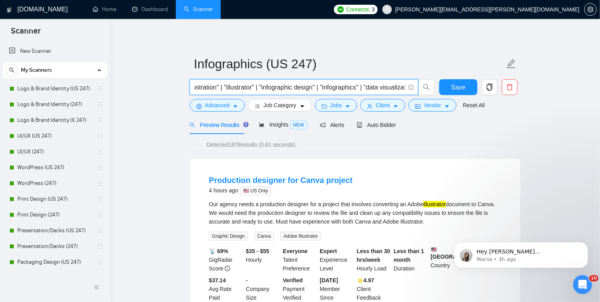
drag, startPoint x: 211, startPoint y: 87, endPoint x: 261, endPoint y: 84, distance: 50.1
click at [261, 84] on input "| "illustration" | "illustrator" | "infographic design" | "infographics" | "dat…" at bounding box center [299, 87] width 211 height 10
paste input ""infographic design""
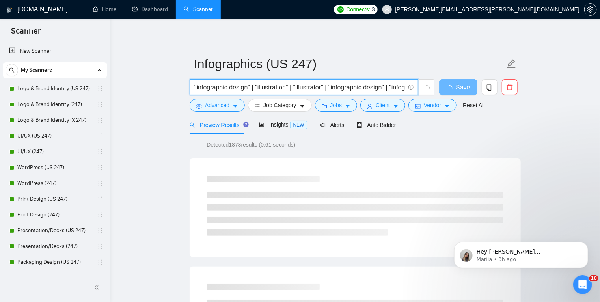
click at [227, 88] on input ""infographic design" | "illustration" | "illustrator" | "infographic design" | …" at bounding box center [299, 87] width 211 height 10
drag, startPoint x: 265, startPoint y: 88, endPoint x: 190, endPoint y: 87, distance: 74.5
click at [190, 87] on span ""infographics designer" | "illustration" | "illustrator" | "infographic design"…" at bounding box center [304, 87] width 229 height 16
paste input ""infographics designer" |"
click at [231, 88] on input ""infographics designer" | "infographics designer" | "illustration" | "illustrat…" at bounding box center [299, 87] width 211 height 10
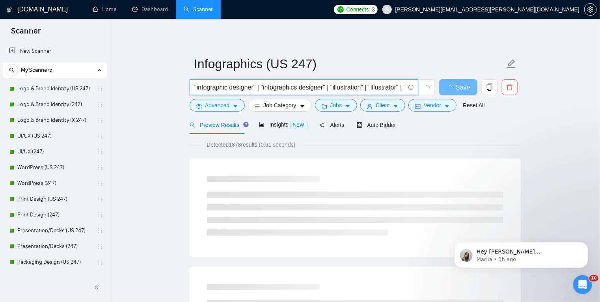
paste input ""infographics designer" |"
drag, startPoint x: 231, startPoint y: 87, endPoint x: 196, endPoint y: 88, distance: 35.1
click at [196, 88] on input ""infographics designer" | "infographic designer" | "infographics designer" | "i…" at bounding box center [299, 87] width 211 height 10
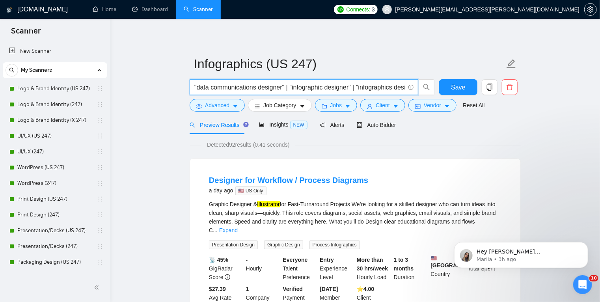
click at [313, 88] on input ""data communications designer" | "infographic designer" | "infographics designe…" at bounding box center [299, 87] width 211 height 10
click at [196, 86] on input ""data communications designer" | "infographic designer" | "infographics designe…" at bounding box center [299, 87] width 211 height 10
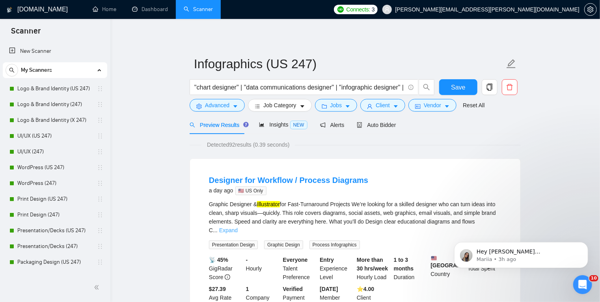
click at [238, 227] on link "Expand" at bounding box center [228, 230] width 19 height 6
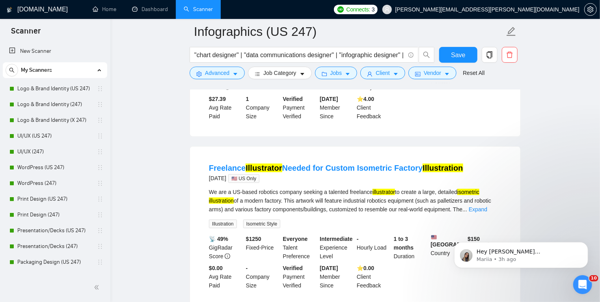
scroll to position [250, 0]
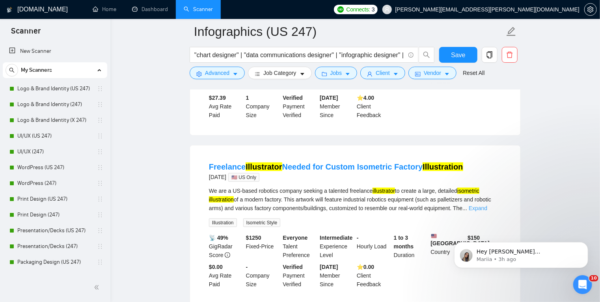
click at [480, 211] on link "Expand" at bounding box center [478, 208] width 19 height 6
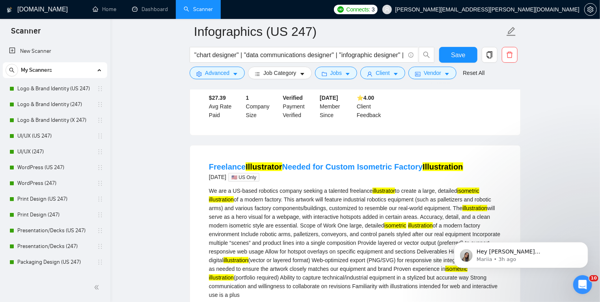
click at [331, 242] on div "We are a US-based robotics company seeking a talented freelance illustrator to …" at bounding box center [355, 243] width 293 height 113
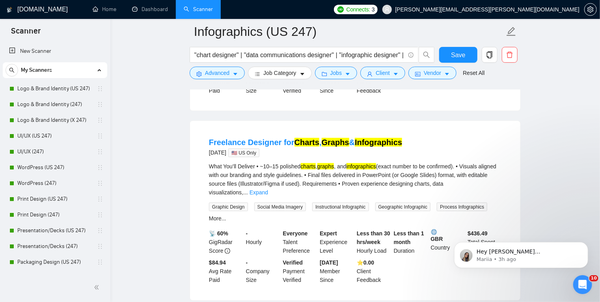
scroll to position [530, 0]
drag, startPoint x: 308, startPoint y: 197, endPoint x: 498, endPoint y: 204, distance: 190.2
click at [498, 204] on div "What You’ll Deliver • ~10–15 polished charts , graphs , and infographics (exact…" at bounding box center [355, 192] width 293 height 61
click at [498, 204] on div "Graphic Design Social Media Imagery Instructional Infographic Geographic Infogr…" at bounding box center [355, 212] width 296 height 21
drag, startPoint x: 490, startPoint y: 209, endPoint x: 313, endPoint y: 201, distance: 177.7
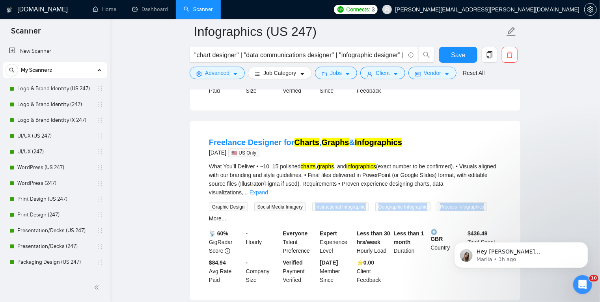
click at [313, 202] on div "Graphic Design Social Media Imagery Instructional Infographic Geographic Infogr…" at bounding box center [355, 212] width 296 height 21
copy div "Instructional Infographic Geographic Infographic Process Infographics"
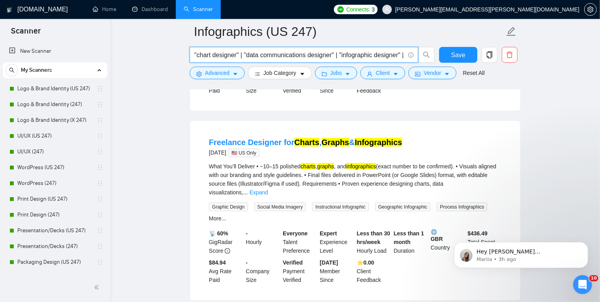
click at [197, 53] on input ""chart designer" | "data communications designer" | "infographic designer" | "i…" at bounding box center [299, 55] width 211 height 10
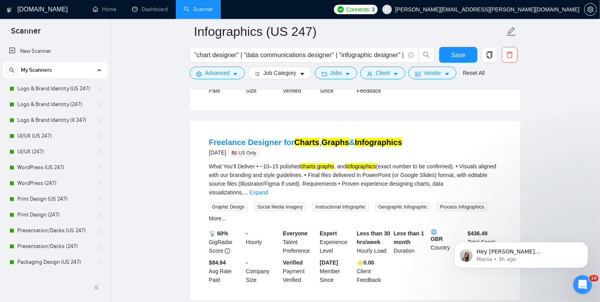
click at [196, 175] on div "Freelance Designer for Charts , Graphs & Infographics [DATE] 🇺🇸 US Only What Yo…" at bounding box center [355, 210] width 330 height 179
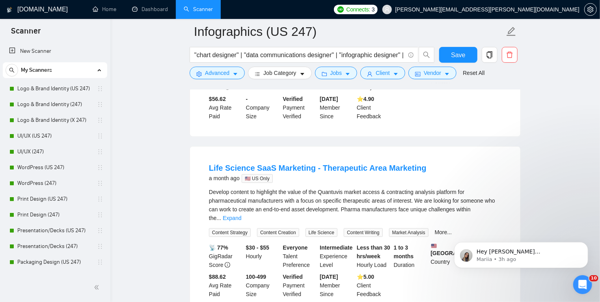
scroll to position [1746, 0]
click at [241, 215] on link "Expand" at bounding box center [232, 218] width 19 height 6
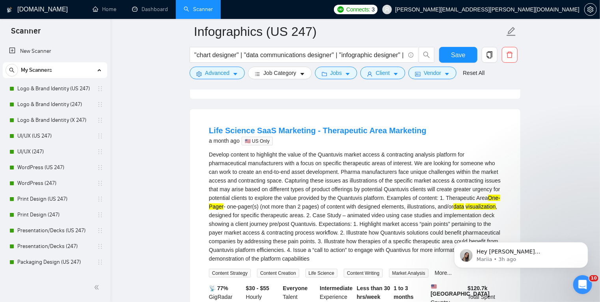
scroll to position [1792, 0]
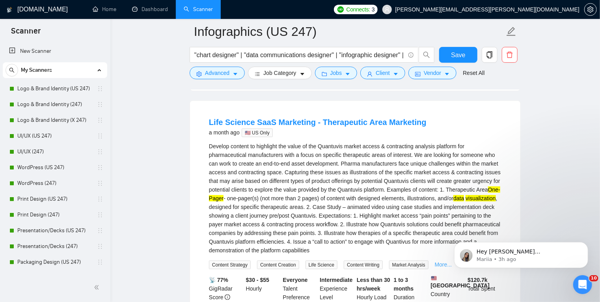
click at [440, 263] on link "More..." at bounding box center [443, 264] width 17 height 6
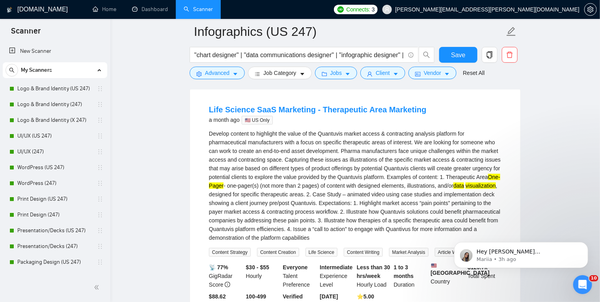
scroll to position [1804, 0]
drag, startPoint x: 431, startPoint y: 193, endPoint x: 459, endPoint y: 194, distance: 28.4
click at [459, 194] on div "Develop content to highlight the value of the Quantuvis market access & contrac…" at bounding box center [355, 186] width 293 height 113
copy div "case studies"
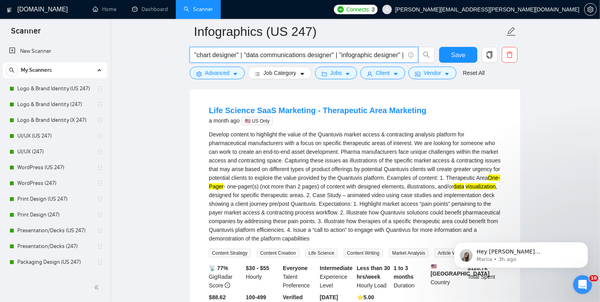
click at [195, 55] on input ""chart designer" | "data communications designer" | "infographic designer" | "i…" at bounding box center [299, 55] width 211 height 10
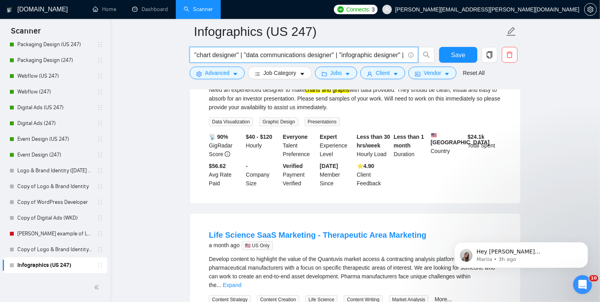
scroll to position [1686, 0]
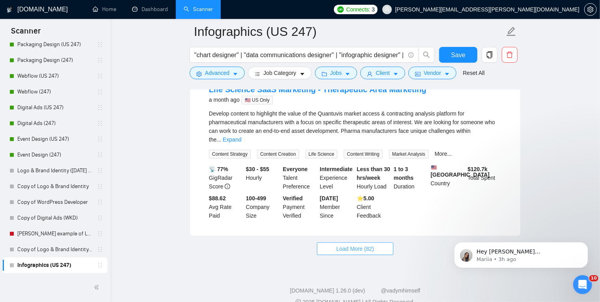
click at [339, 245] on span "Load More (82)" at bounding box center [355, 249] width 38 height 9
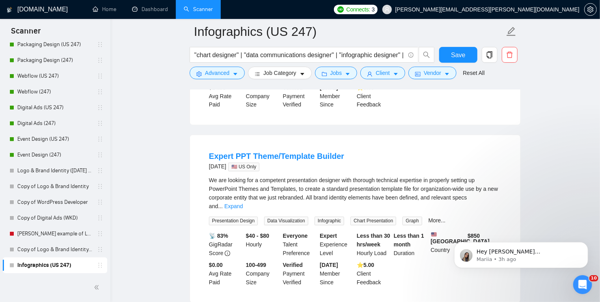
scroll to position [2153, 0]
click at [243, 203] on link "Expand" at bounding box center [233, 206] width 19 height 6
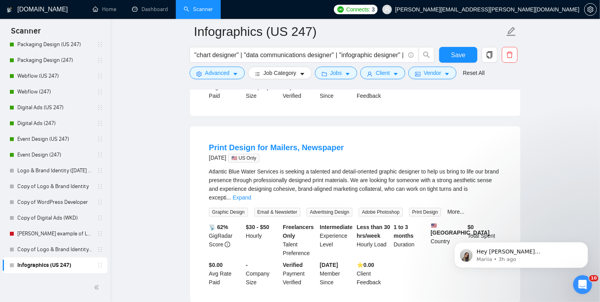
scroll to position [2759, 0]
click at [251, 194] on link "Expand" at bounding box center [242, 197] width 19 height 6
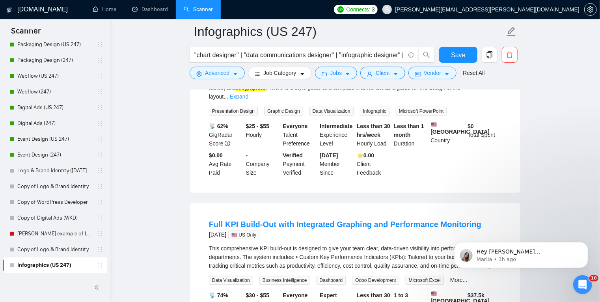
scroll to position [3185, 0]
click at [486, 262] on link "Expand" at bounding box center [491, 265] width 19 height 6
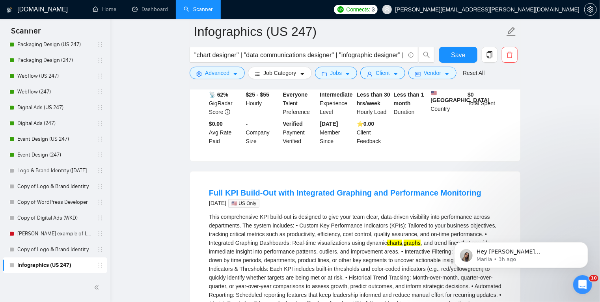
scroll to position [3217, 0]
drag, startPoint x: 258, startPoint y: 198, endPoint x: 208, endPoint y: 201, distance: 49.4
click at [208, 201] on li "Full KPI Build-Out with Integrated Graphing and Performance Monitoring [DATE] 🇺…" at bounding box center [356, 290] width 312 height 218
copy div "Integrated Graphing"
click at [416, 233] on div "This comprehensive KPI build-out is designed to give your team clear, data-driv…" at bounding box center [355, 264] width 293 height 104
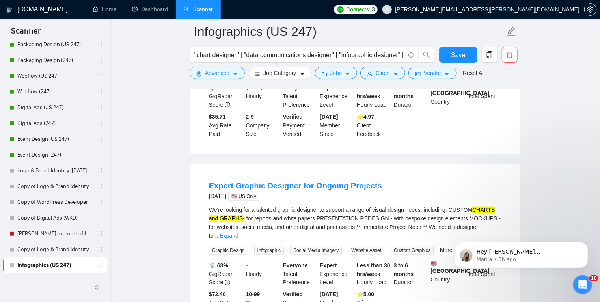
scroll to position [3471, 0]
click at [238, 232] on link "Expand" at bounding box center [229, 235] width 19 height 6
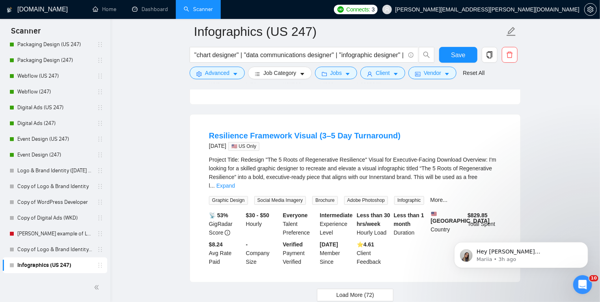
scroll to position [3724, 0]
click at [235, 183] on link "Expand" at bounding box center [226, 186] width 19 height 6
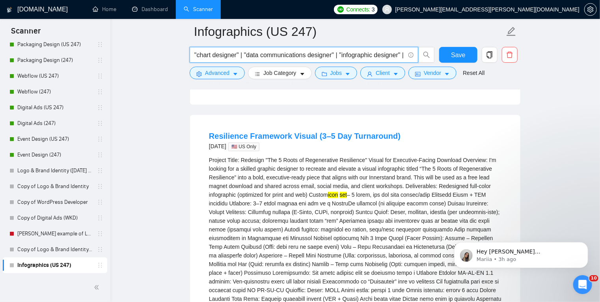
click at [195, 52] on input ""chart designer" | "data communications designer" | "infographic designer" | "i…" at bounding box center [299, 55] width 211 height 10
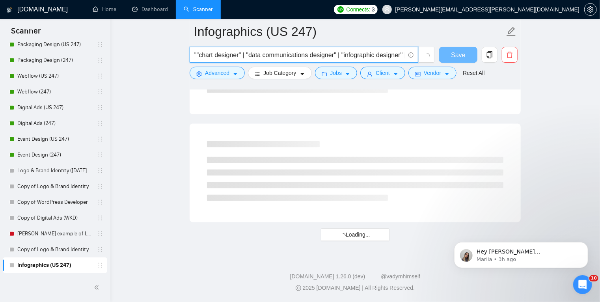
scroll to position [2095, 0]
paste input "Integrated Graphing"
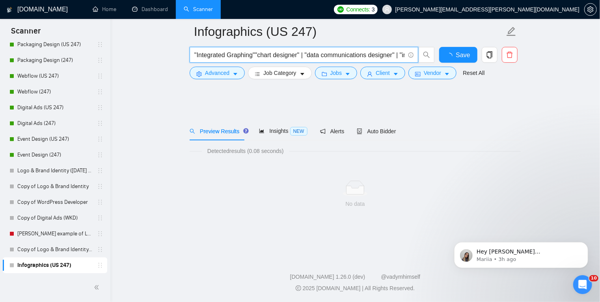
scroll to position [0, 0]
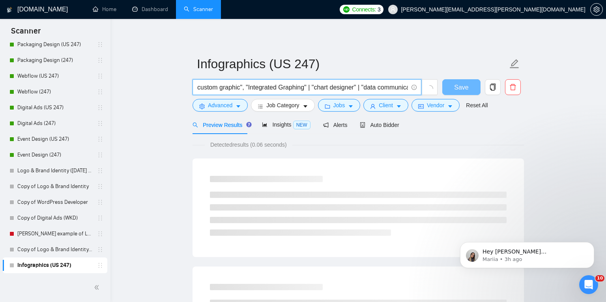
click at [243, 89] on input "custom graphic", "Integrated Graphing" | "chart designer" | "data communication…" at bounding box center [302, 87] width 211 height 10
click at [198, 86] on input "custom graphic" | "Integrated Graphing" | "chart designer" | "data communicatio…" at bounding box center [299, 87] width 211 height 10
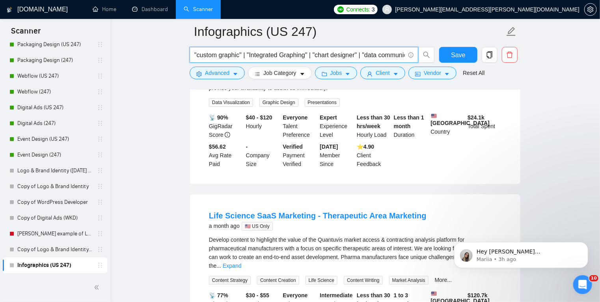
scroll to position [1686, 0]
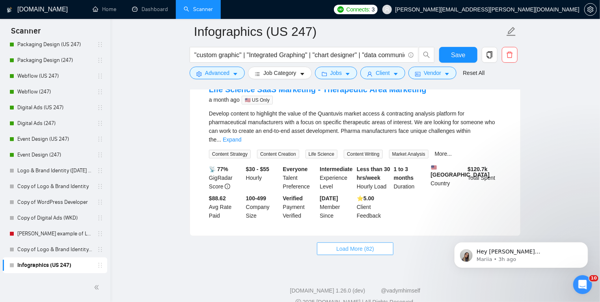
click at [349, 245] on span "Load More (82)" at bounding box center [355, 249] width 38 height 9
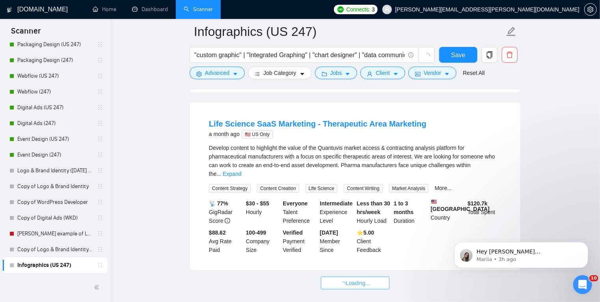
scroll to position [1651, 0]
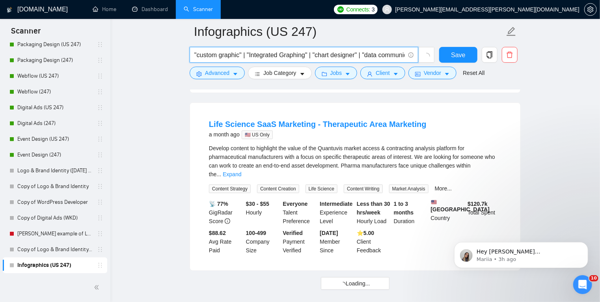
click at [196, 53] on input ""custom graphic" | "Integrated Graphing" | "chart designer" | "data communicati…" at bounding box center [299, 55] width 211 height 10
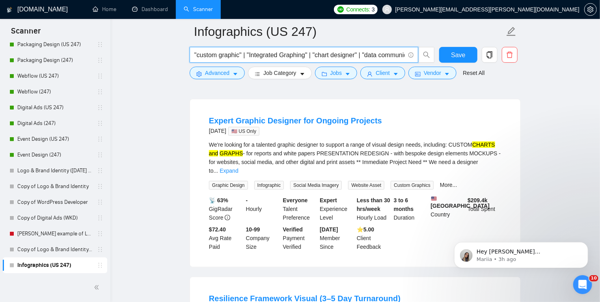
scroll to position [3276, 0]
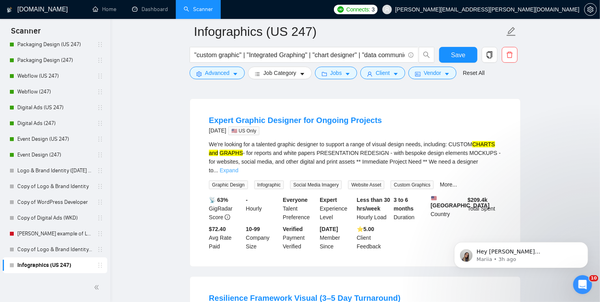
click at [238, 167] on link "Expand" at bounding box center [229, 170] width 19 height 6
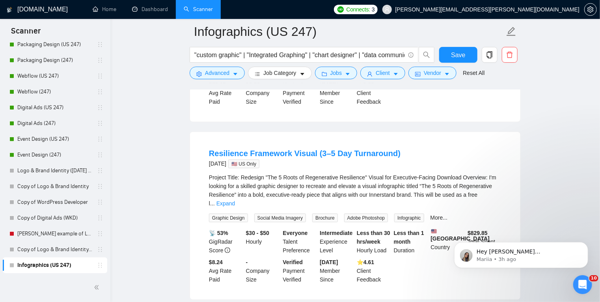
scroll to position [3471, 0]
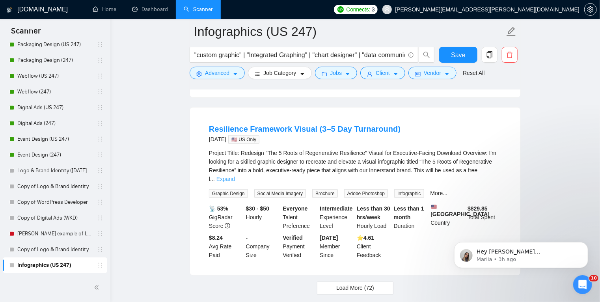
click at [235, 176] on link "Expand" at bounding box center [226, 179] width 19 height 6
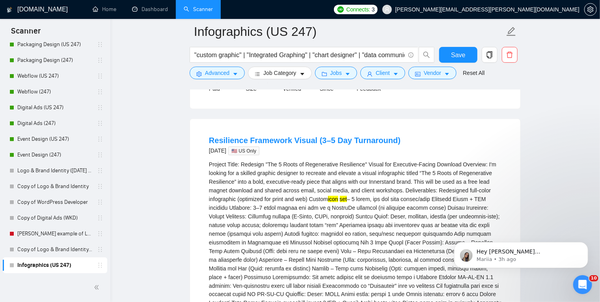
scroll to position [3462, 0]
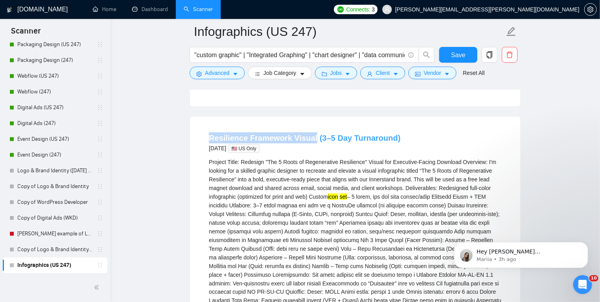
drag, startPoint x: 202, startPoint y: 98, endPoint x: 310, endPoint y: 97, distance: 108.9
click at [310, 126] on li "Resilience Framework Visual (3–5 Day Turnaround) [DATE] 🇺🇸 US Only Project Titl…" at bounding box center [356, 265] width 312 height 279
copy link "Resilience Framework Visual"
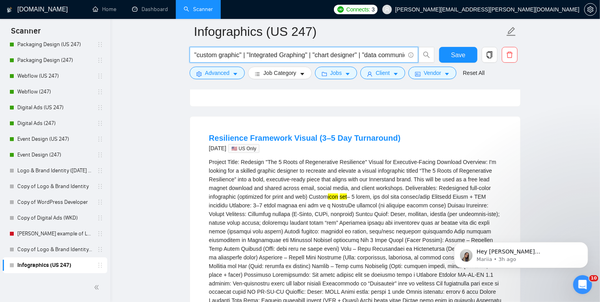
click at [196, 53] on input ""custom graphic" | "Integrated Graphing" | "chart designer" | "data communicati…" at bounding box center [299, 55] width 211 height 10
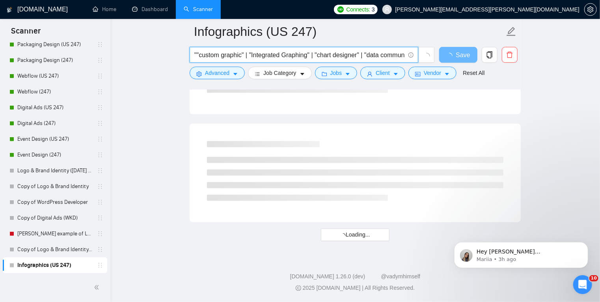
paste input "Resilience Framework Visual"
click at [217, 54] on input ""Resilience Framework Visual" | "custom graphic" | "Integrated Graphing" | "cha…" at bounding box center [299, 55] width 211 height 10
click at [232, 55] on input ""framework Visual" | "custom graphic" | "Integrated Graphing" | "chart designer…" at bounding box center [299, 55] width 211 height 10
drag, startPoint x: 251, startPoint y: 56, endPoint x: 189, endPoint y: 55, distance: 61.5
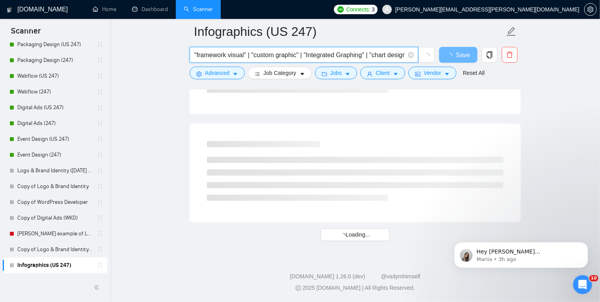
click at [189, 55] on div ""framework visual" | "custom graphic" | "Integrated Graphing" | "chart designer…" at bounding box center [312, 57] width 248 height 20
paste input ""framework visual" |"
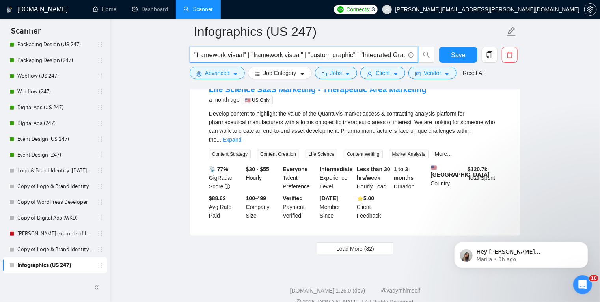
click at [239, 56] on input ""framework visual" | "framework visual" | "custom graphic" | "Integrated Graphi…" at bounding box center [299, 55] width 211 height 10
type input ""framework graphic" | "framework visual" | "custom graphic" | "Integrated Graph…"
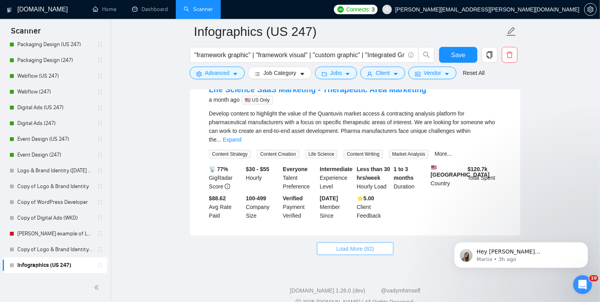
click at [360, 245] on span "Load More (82)" at bounding box center [355, 249] width 38 height 9
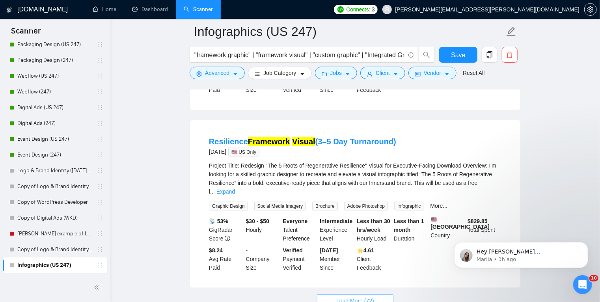
scroll to position [3444, 0]
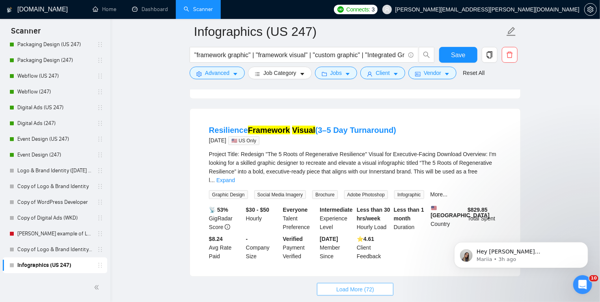
click at [352, 285] on span "Load More (72)" at bounding box center [355, 289] width 38 height 9
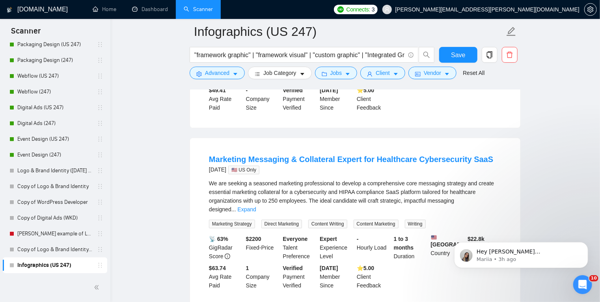
scroll to position [4145, 0]
click at [256, 207] on link "Expand" at bounding box center [247, 210] width 19 height 6
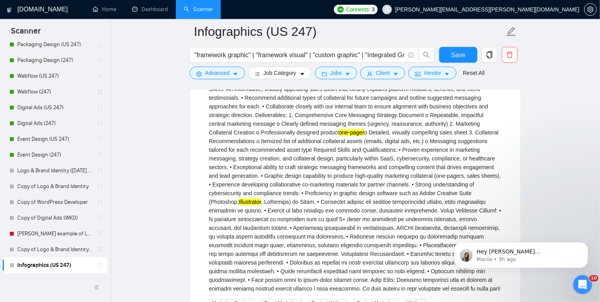
scroll to position [4327, 0]
click at [353, 221] on div "We are seeking a seasoned marketing professional to develop a comprehensive cor…" at bounding box center [355, 145] width 293 height 295
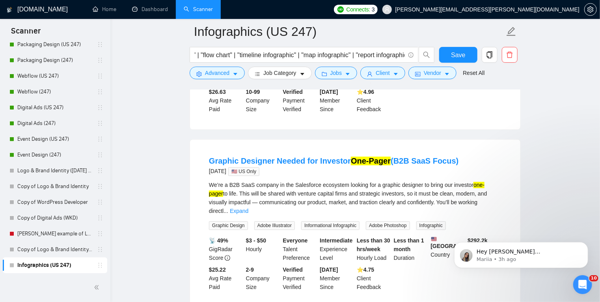
scroll to position [5485, 0]
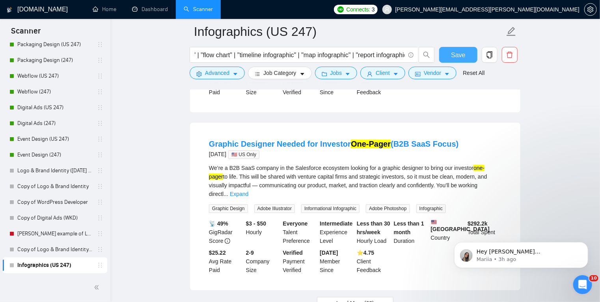
click at [457, 58] on span "Save" at bounding box center [458, 55] width 14 height 10
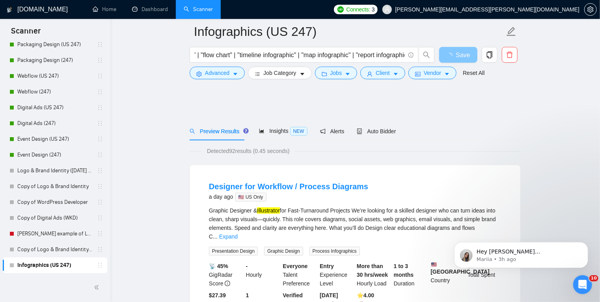
scroll to position [63, 0]
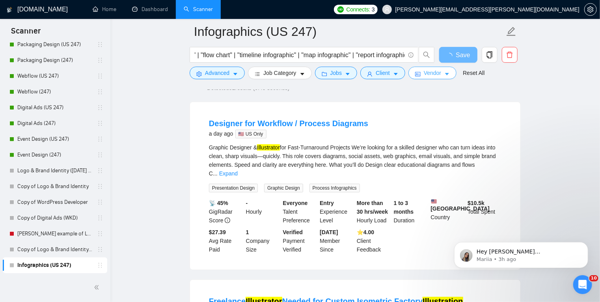
click at [428, 72] on span "Vendor" at bounding box center [432, 73] width 17 height 9
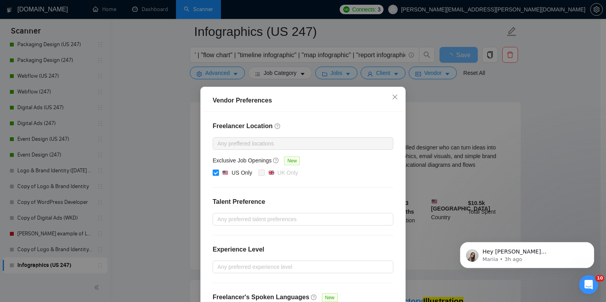
click at [460, 111] on div "Vendor Preferences Freelancer Location Any preffered locations Exclusive Job Op…" at bounding box center [303, 151] width 606 height 302
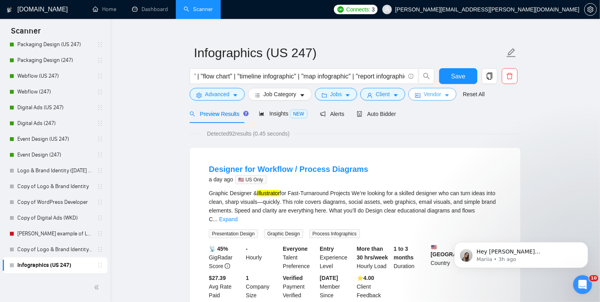
scroll to position [1, 0]
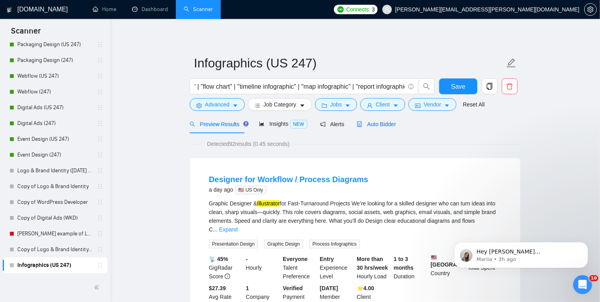
click at [375, 125] on span "Auto Bidder" at bounding box center [376, 124] width 39 height 6
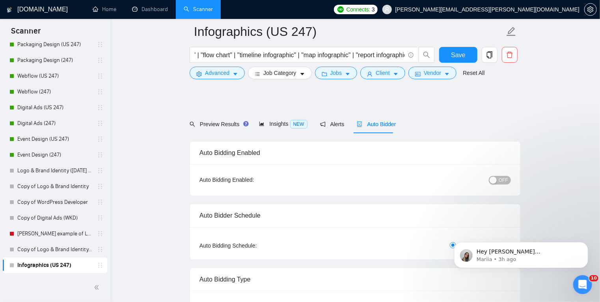
scroll to position [63, 0]
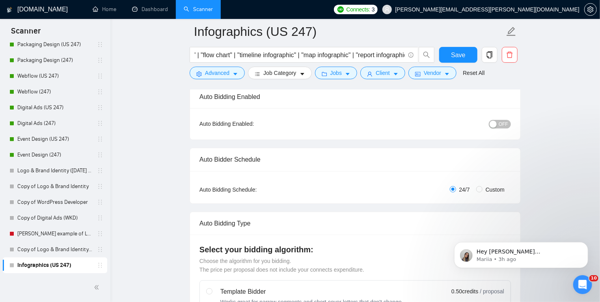
drag, startPoint x: 502, startPoint y: 119, endPoint x: 500, endPoint y: 123, distance: 4.9
click at [500, 123] on div "OFF" at bounding box center [459, 123] width 104 height 9
click at [500, 123] on button "OFF" at bounding box center [500, 124] width 22 height 9
click at [455, 55] on div "Reset all filters" at bounding box center [471, 57] width 43 height 13
click at [450, 54] on div "Reset all filters" at bounding box center [471, 57] width 43 height 13
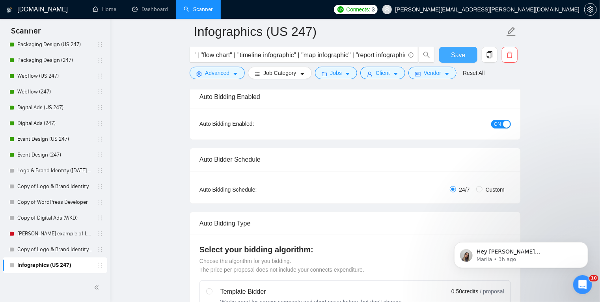
click at [441, 54] on button "Save" at bounding box center [458, 55] width 38 height 16
click at [489, 56] on icon "copy" at bounding box center [489, 54] width 7 height 7
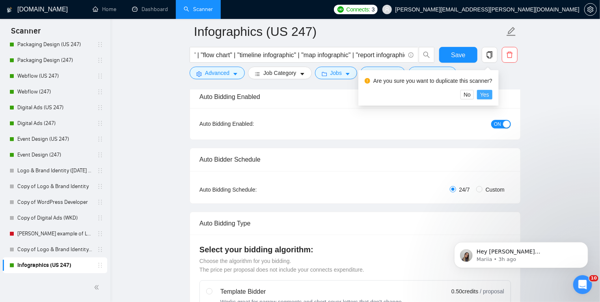
click at [484, 93] on span "Yes" at bounding box center [484, 94] width 9 height 9
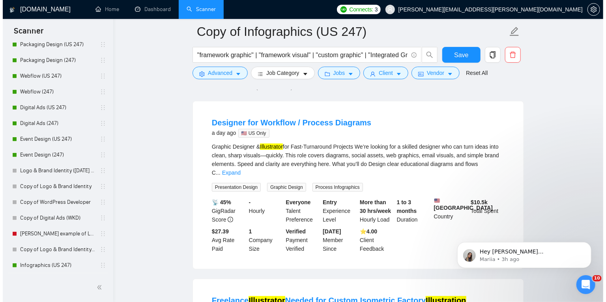
scroll to position [64, 0]
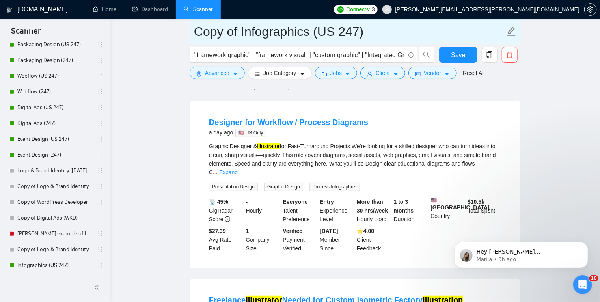
drag, startPoint x: 241, startPoint y: 31, endPoint x: 142, endPoint y: 28, distance: 99.4
click at [286, 30] on input "Infographics (US 247)" at bounding box center [349, 32] width 311 height 20
type input "Infographics (247)"
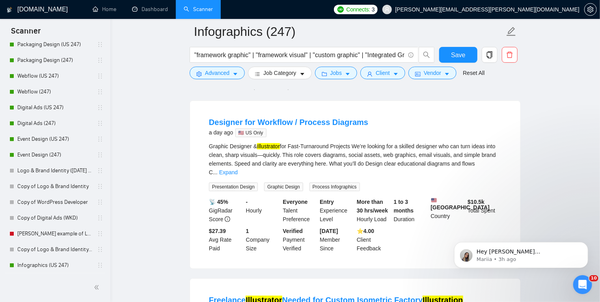
click at [429, 73] on span "Vendor" at bounding box center [432, 73] width 17 height 9
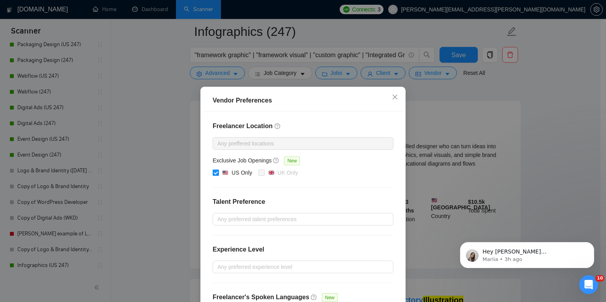
click at [213, 170] on input "US Only" at bounding box center [216, 173] width 6 height 6
checkbox input "false"
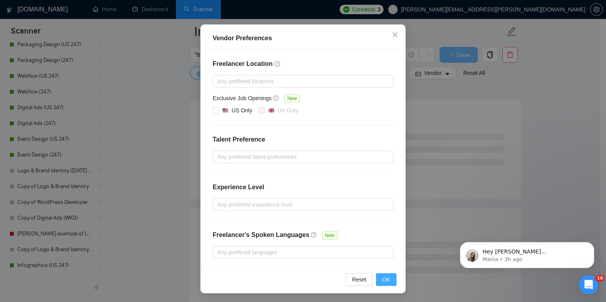
click at [386, 280] on span "OK" at bounding box center [386, 279] width 8 height 9
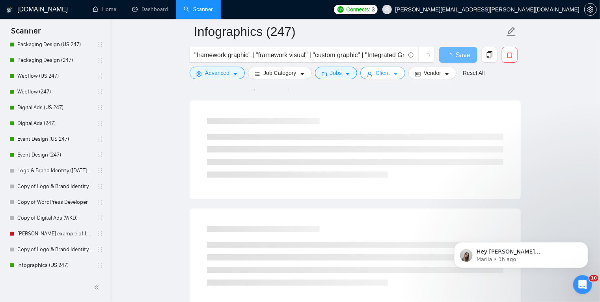
click at [394, 75] on icon "caret-down" at bounding box center [396, 74] width 6 height 6
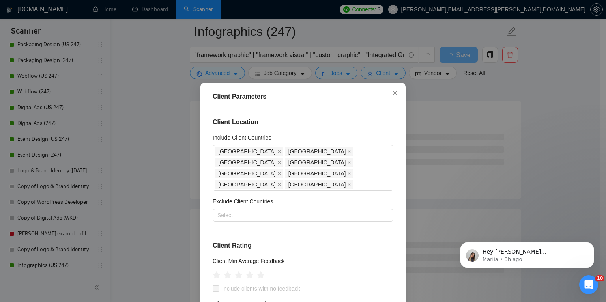
click at [341, 76] on div "Client Parameters Client Location Include Client Countries [GEOGRAPHIC_DATA] [G…" at bounding box center [303, 151] width 606 height 302
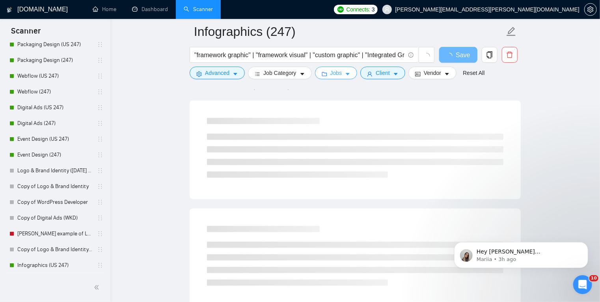
click at [348, 75] on icon "caret-down" at bounding box center [348, 74] width 6 height 6
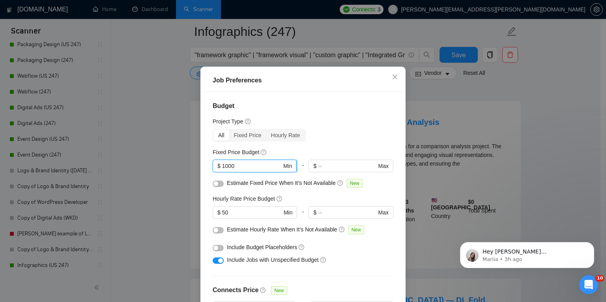
drag, startPoint x: 235, startPoint y: 181, endPoint x: 218, endPoint y: 183, distance: 17.5
click at [218, 172] on span "$ 1000 Min" at bounding box center [255, 166] width 84 height 13
type input "750"
click at [342, 111] on h4 "Budget" at bounding box center [303, 105] width 181 height 9
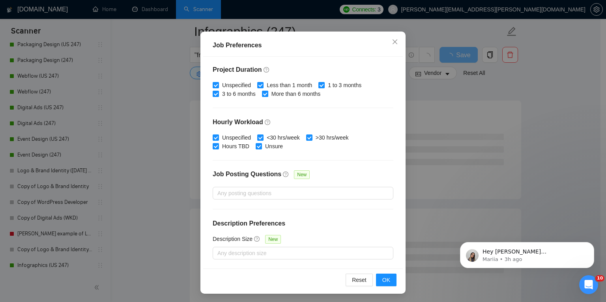
scroll to position [52, 0]
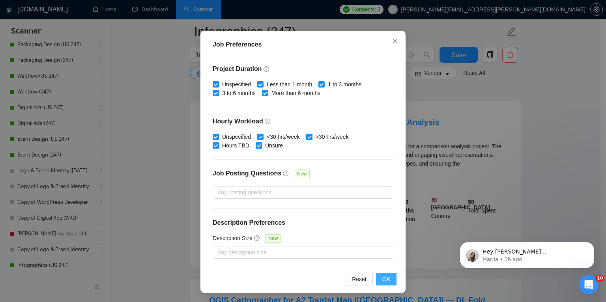
click at [386, 278] on span "OK" at bounding box center [386, 279] width 8 height 9
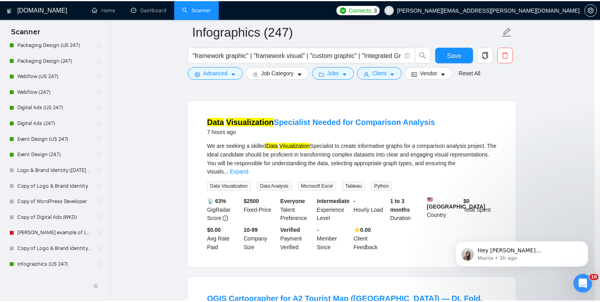
scroll to position [16, 0]
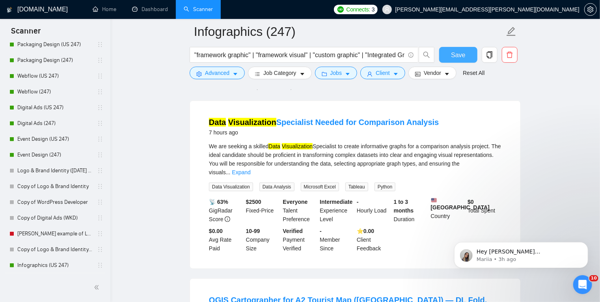
click at [466, 55] on button "Save" at bounding box center [458, 55] width 38 height 16
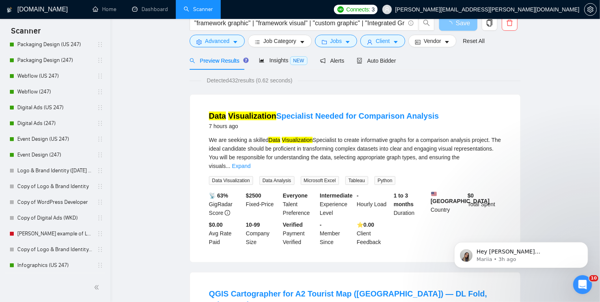
scroll to position [0, 0]
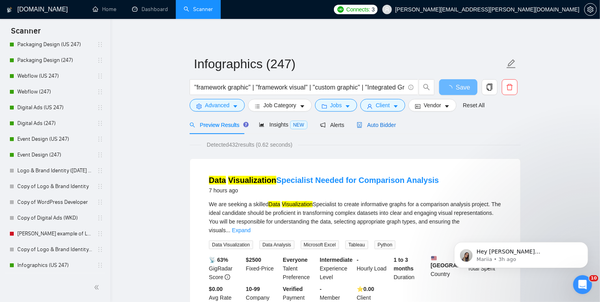
click at [379, 125] on span "Auto Bidder" at bounding box center [376, 125] width 39 height 6
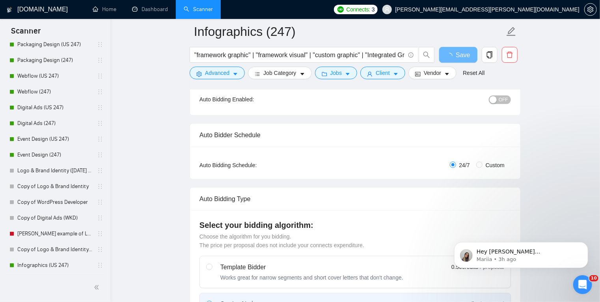
scroll to position [87, 0]
click at [498, 101] on button "OFF" at bounding box center [500, 100] width 22 height 9
click at [462, 55] on span "Save" at bounding box center [458, 55] width 14 height 10
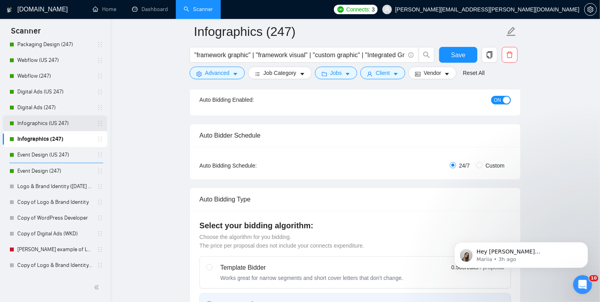
click at [74, 123] on link "Infographics (US 247)" at bounding box center [54, 124] width 75 height 16
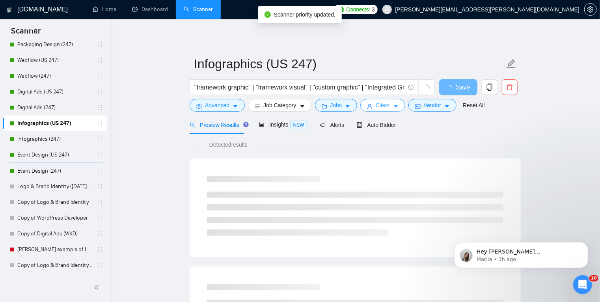
click at [390, 106] on button "Client" at bounding box center [382, 105] width 45 height 13
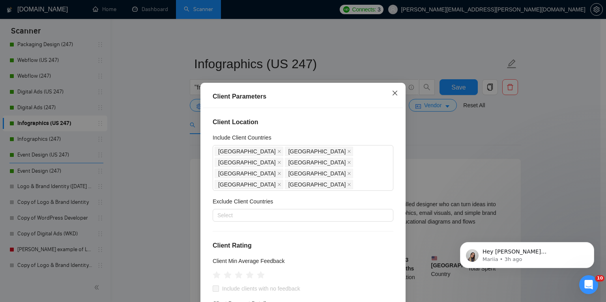
click at [392, 93] on icon "close" at bounding box center [394, 93] width 5 height 5
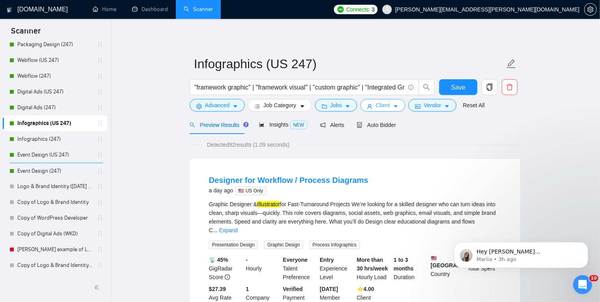
click at [397, 106] on button "Client" at bounding box center [382, 105] width 45 height 13
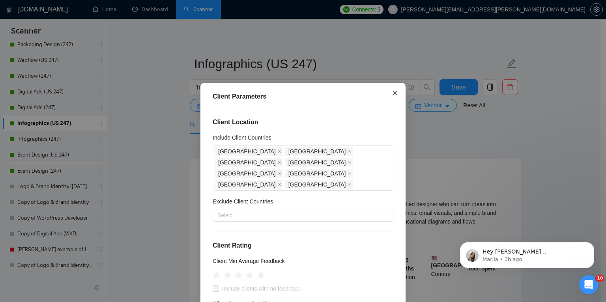
click at [392, 93] on icon "close" at bounding box center [394, 93] width 5 height 5
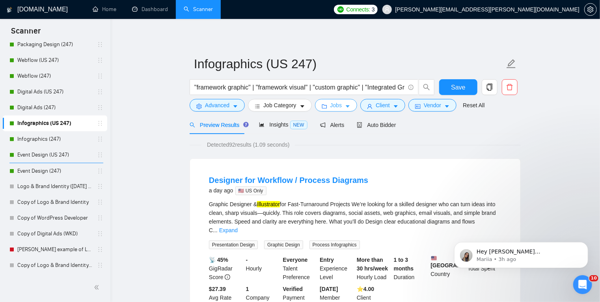
click at [345, 105] on icon "caret-down" at bounding box center [348, 107] width 6 height 6
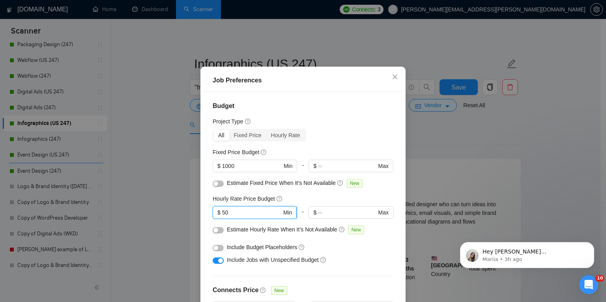
click at [222, 217] on input "50" at bounding box center [252, 212] width 60 height 9
type input "60"
click at [361, 131] on div "Budget Project Type All Fixed Price Hourly Rate Fixed Price Budget $ 1000 Min -…" at bounding box center [303, 197] width 200 height 211
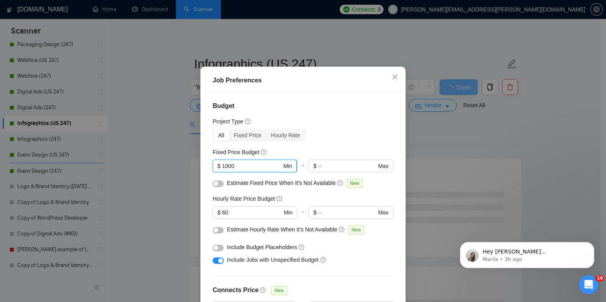
drag, startPoint x: 234, startPoint y: 181, endPoint x: 216, endPoint y: 183, distance: 18.6
click at [216, 172] on span "$ 1000 Min" at bounding box center [255, 166] width 84 height 13
type input "750"
click at [334, 126] on div "Project Type" at bounding box center [303, 121] width 181 height 9
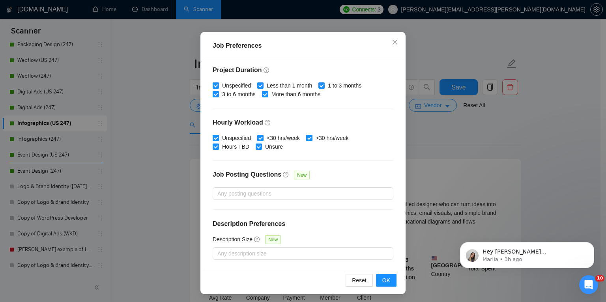
scroll to position [51, 0]
click at [384, 279] on span "OK" at bounding box center [386, 280] width 8 height 9
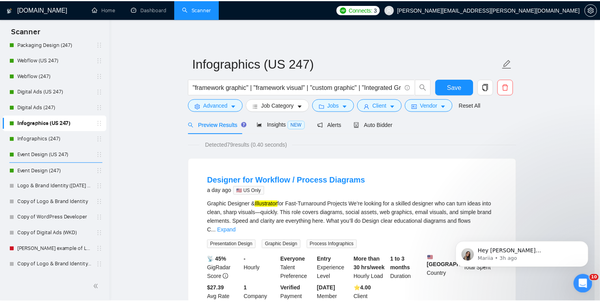
scroll to position [16, 0]
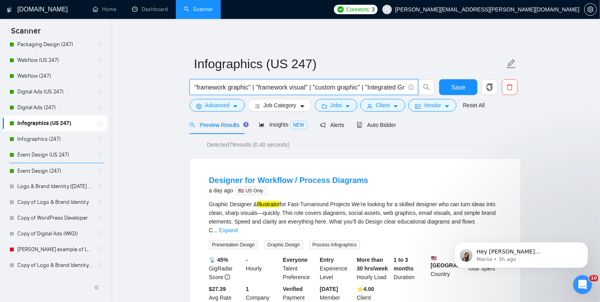
click at [248, 88] on input ""framework graphic" | "framework visual" | "custom graphic" | "Integrated Graph…" at bounding box center [299, 87] width 211 height 10
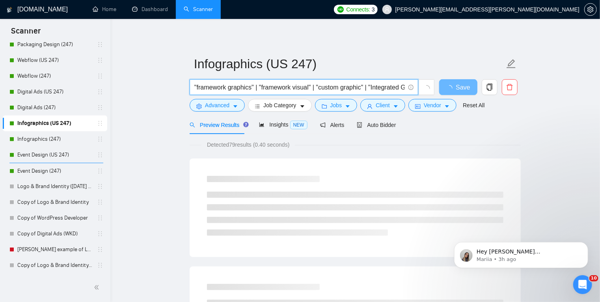
type input ""framework graphics" | "framework visual" | "custom graphic" | "Integrated Grap…"
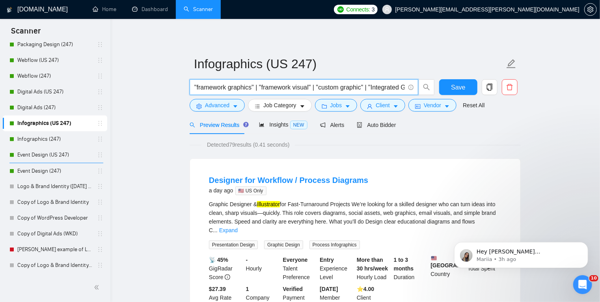
click at [295, 91] on input ""framework graphics" | "framework visual" | "custom graphic" | "Integrated Grap…" at bounding box center [299, 87] width 211 height 10
click at [358, 87] on input ""framework graphics" | "framework visual" | "custom graphic" | "Integrated Grap…" at bounding box center [299, 87] width 211 height 10
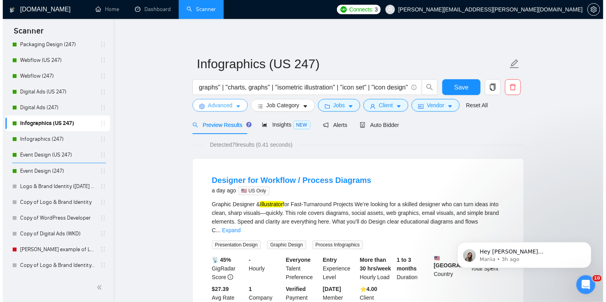
scroll to position [0, 0]
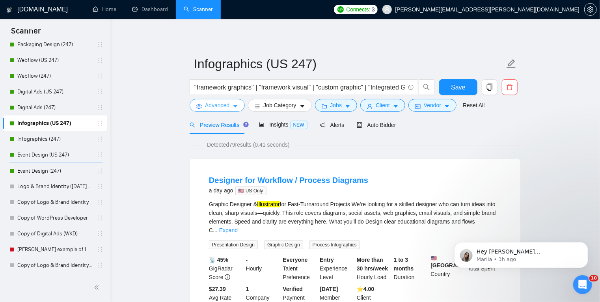
click at [237, 105] on icon "caret-down" at bounding box center [236, 107] width 6 height 6
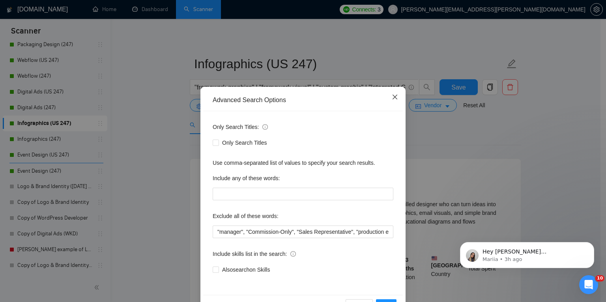
click at [392, 99] on icon "close" at bounding box center [395, 97] width 6 height 6
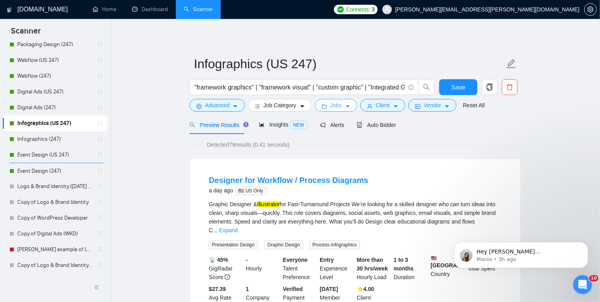
click at [352, 105] on button "Jobs" at bounding box center [336, 105] width 43 height 13
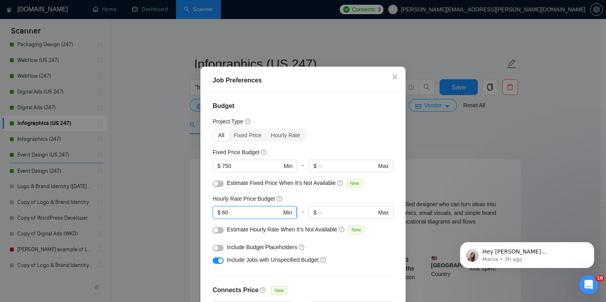
click at [222, 217] on input "60" at bounding box center [252, 212] width 60 height 9
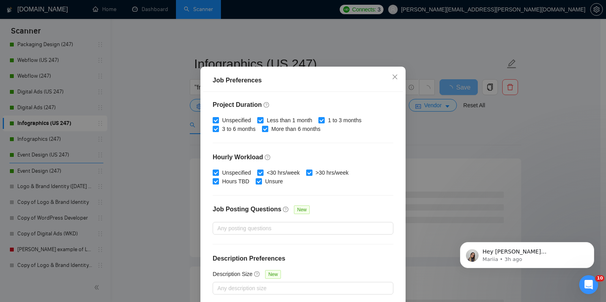
scroll to position [52, 0]
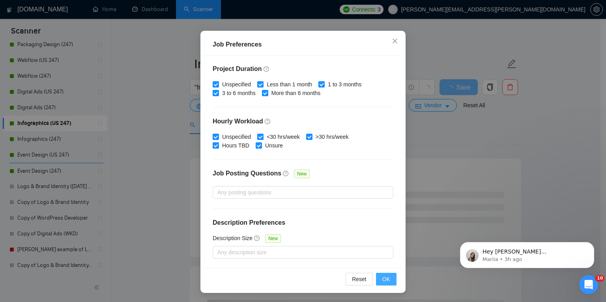
type input "50"
click at [388, 278] on button "OK" at bounding box center [386, 279] width 21 height 13
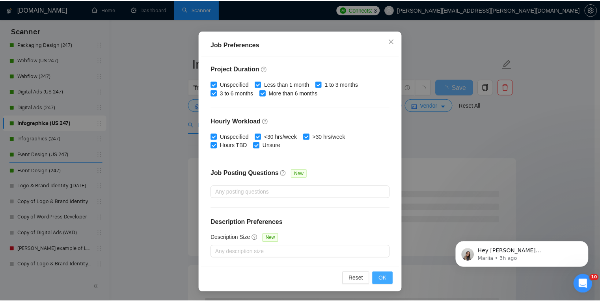
scroll to position [16, 0]
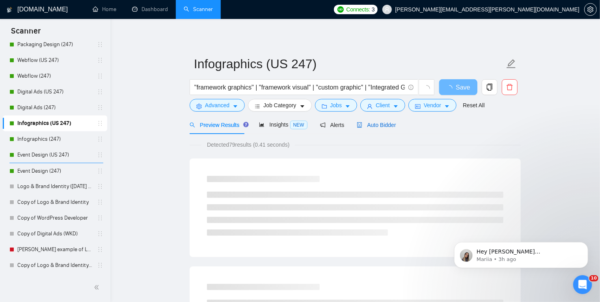
click at [383, 126] on span "Auto Bidder" at bounding box center [376, 125] width 39 height 6
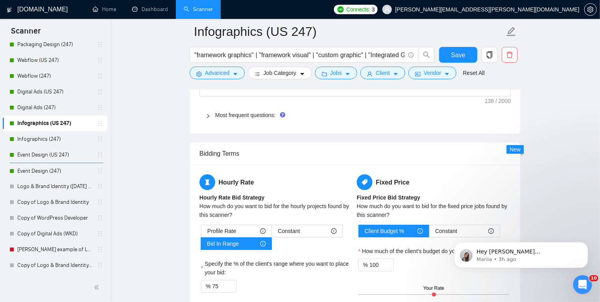
scroll to position [1234, 0]
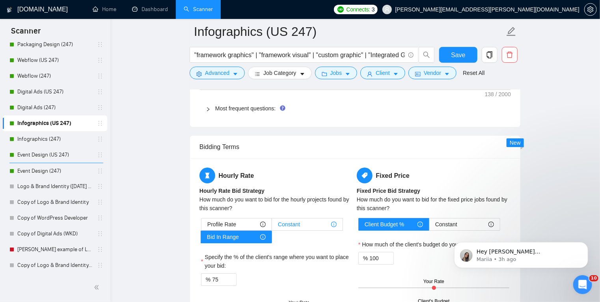
click at [287, 222] on span "Constant" at bounding box center [289, 224] width 22 height 12
click at [272, 226] on input "Constant" at bounding box center [272, 226] width 0 height 0
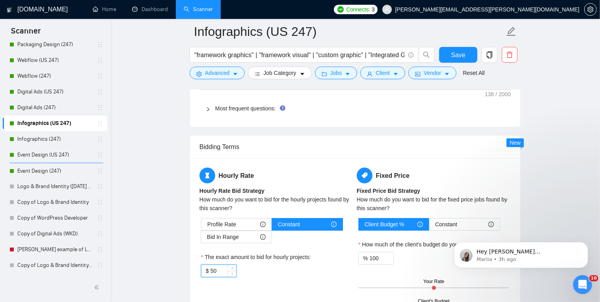
drag, startPoint x: 219, startPoint y: 268, endPoint x: 211, endPoint y: 271, distance: 8.3
click at [211, 271] on input "50" at bounding box center [224, 271] width 26 height 12
type input "60"
click at [194, 254] on div "Hourly Rate Hourly Rate Bid Strategy How much do you want to bid for the hourly…" at bounding box center [355, 234] width 330 height 153
click at [460, 53] on span "Save" at bounding box center [458, 55] width 14 height 10
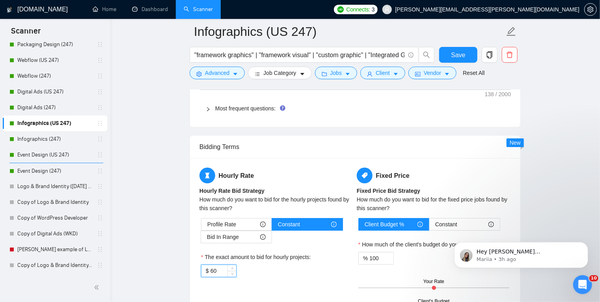
click at [219, 269] on input "60" at bounding box center [224, 271] width 26 height 12
click at [233, 267] on icon "up" at bounding box center [232, 268] width 3 height 3
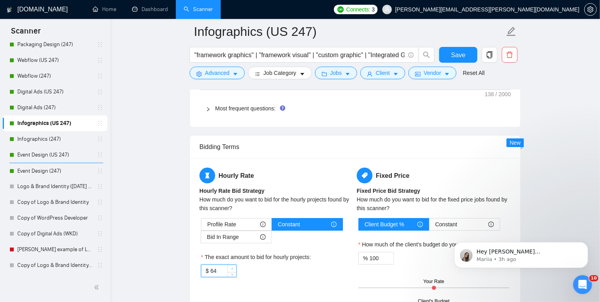
type input "65"
click at [233, 267] on icon "up" at bounding box center [232, 268] width 3 height 3
click at [452, 56] on span "Save" at bounding box center [458, 55] width 14 height 10
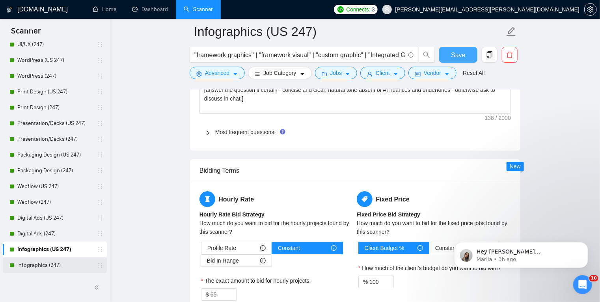
scroll to position [106, 0]
click at [70, 223] on link "Digital Ads (US 247)" at bounding box center [54, 219] width 75 height 16
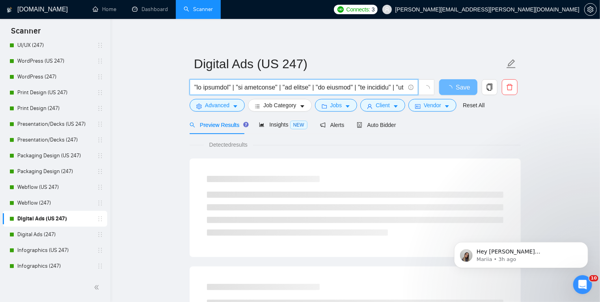
click at [385, 86] on input "text" at bounding box center [299, 87] width 211 height 10
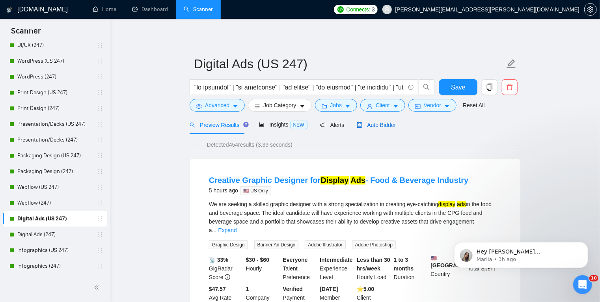
click at [373, 124] on span "Auto Bidder" at bounding box center [376, 125] width 39 height 6
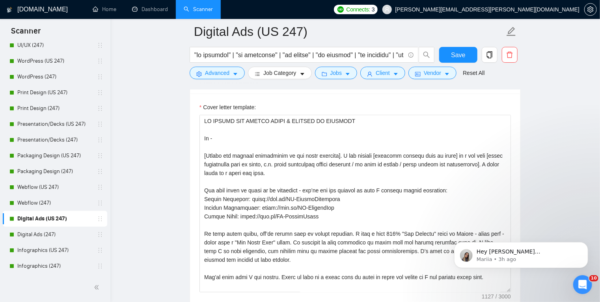
scroll to position [931, 0]
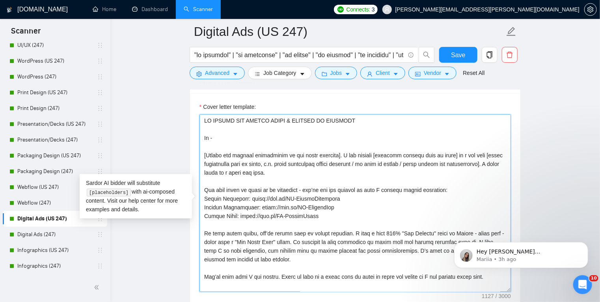
drag, startPoint x: 334, startPoint y: 198, endPoint x: 192, endPoint y: 201, distance: 141.6
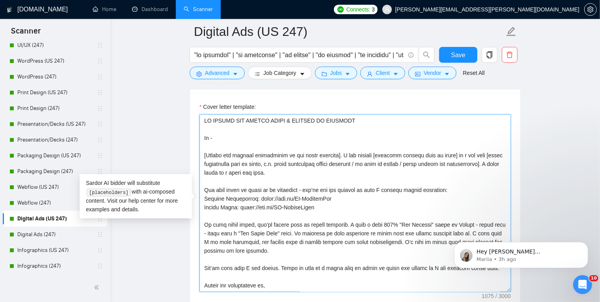
click at [323, 204] on textarea "Cover letter template:" at bounding box center [356, 202] width 312 height 177
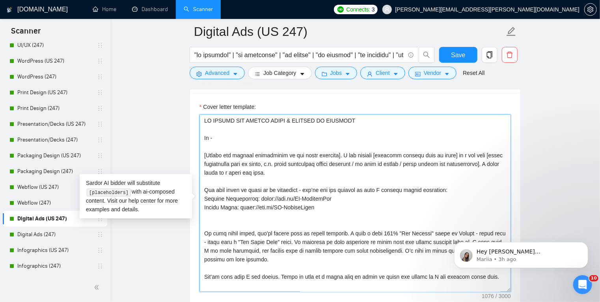
paste textarea "Master Portfolio: [URL][DOMAIN_NAME]"
drag, startPoint x: 334, startPoint y: 216, endPoint x: 186, endPoint y: 199, distance: 148.5
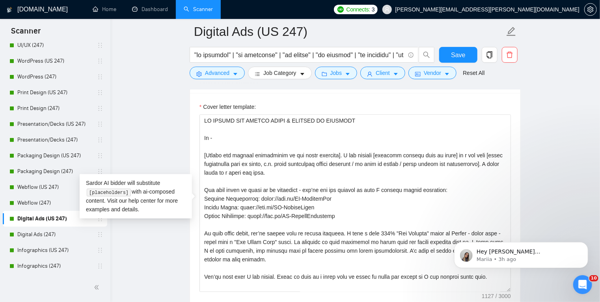
click at [205, 153] on textarea "Cover letter template:" at bounding box center [356, 202] width 312 height 177
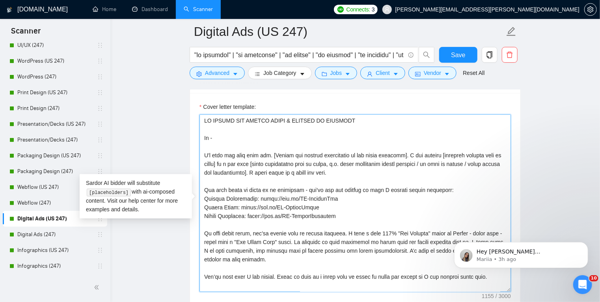
click at [232, 153] on textarea "Cover letter template:" at bounding box center [356, 202] width 312 height 177
drag, startPoint x: 327, startPoint y: 215, endPoint x: 194, endPoint y: 99, distance: 176.2
click at [194, 99] on div "Cover letter template:" at bounding box center [355, 202] width 330 height 218
click at [325, 232] on textarea "Cover letter template:" at bounding box center [356, 202] width 312 height 177
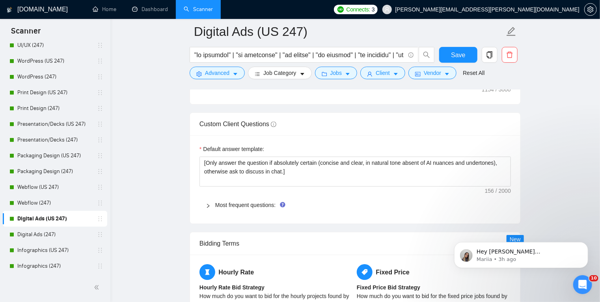
scroll to position [1137, 0]
type textarea "LO IPSUMD SIT AMETCO ADIPI & ELITSED DO EIUSMODT In - U'l etdo ma aliq enim adm…"
click at [209, 204] on icon "right" at bounding box center [208, 206] width 5 height 5
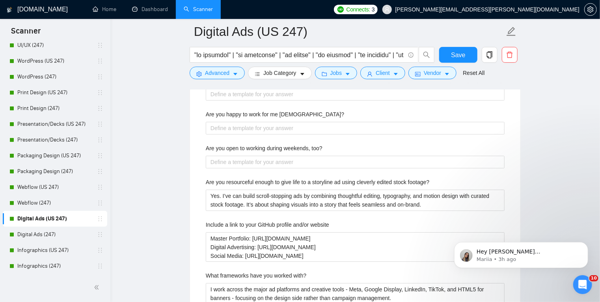
scroll to position [1331, 0]
drag, startPoint x: 340, startPoint y: 238, endPoint x: 208, endPoint y: 233, distance: 131.8
click at [208, 233] on website "Master Portfolio: [URL][DOMAIN_NAME] Digital Advertising: [URL][DOMAIN_NAME] So…" at bounding box center [355, 247] width 299 height 30
type website "Digital Advertising: [URL][DOMAIN_NAME] Social Media: [URL][DOMAIN_NAME] Portfo…"
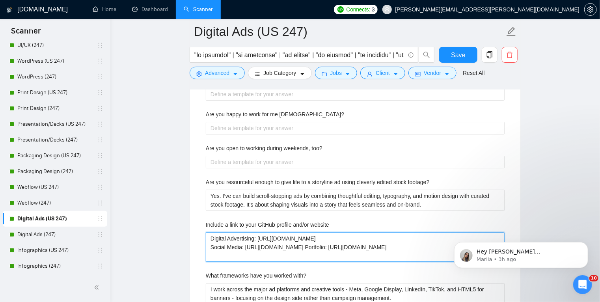
click at [314, 254] on website "Digital Advertising: [URL][DOMAIN_NAME] Social Media: [URL][DOMAIN_NAME] Portfo…" at bounding box center [355, 247] width 299 height 30
type website "Digital Advertising: [URL][DOMAIN_NAME] Social Media: [URL][DOMAIN_NAME] Master…"
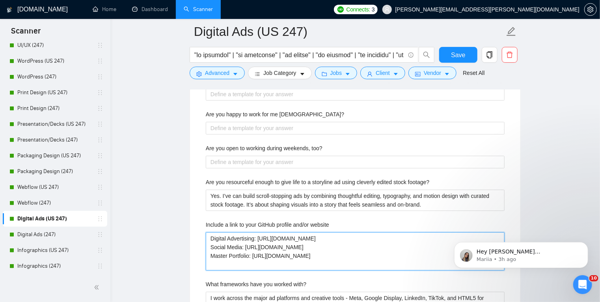
click at [296, 239] on website "Digital Advertising: [URL][DOMAIN_NAME] Social Media: [URL][DOMAIN_NAME] Master…" at bounding box center [355, 251] width 299 height 39
type website "Digital Advertising: [URL][DOMAIN_NAME] Social Media: [URL][DOMAIN_NAME] Master…"
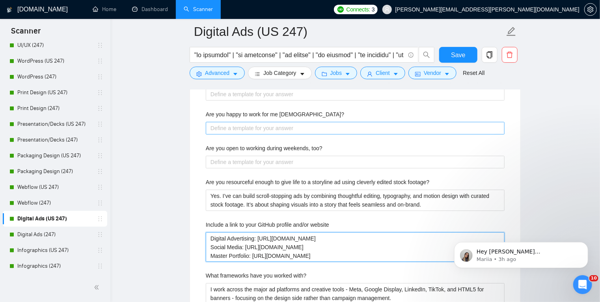
type website "Digital Advertising: [URL][DOMAIN_NAME] Social Media: [URL][DOMAIN_NAME] Master…"
click at [272, 126] on full-time\? "Are you happy to work for me [DEMOGRAPHIC_DATA]?" at bounding box center [355, 128] width 299 height 13
type full-time\? "H"
type full-time\? "Ha"
type full-time\? "H"
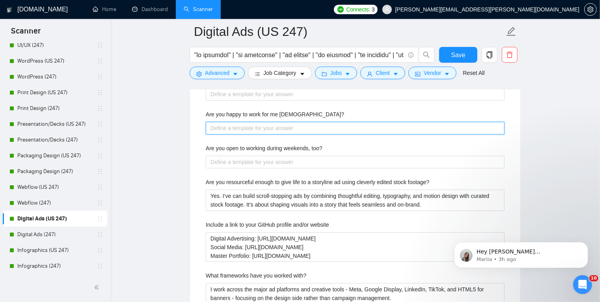
type full-time\? "H"
type full-time\? "Ha"
type full-time\? "Hap"
type full-time\? "Happ"
type full-time\? "Happy"
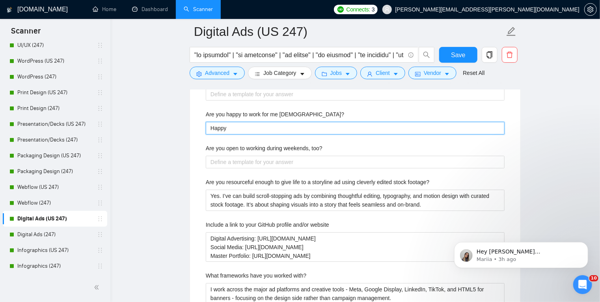
type full-time\? "Happy"
type full-time\? "Happy t"
type full-time\? "Happy to"
type full-time\? "Happy to d"
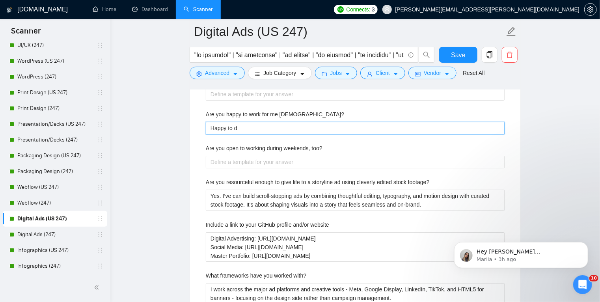
type full-time\? "Happy to di"
type full-time\? "Happy to dis"
type full-time\? "Happy to disc"
type full-time\? "Happy to discu"
type full-time\? "Happy to discus"
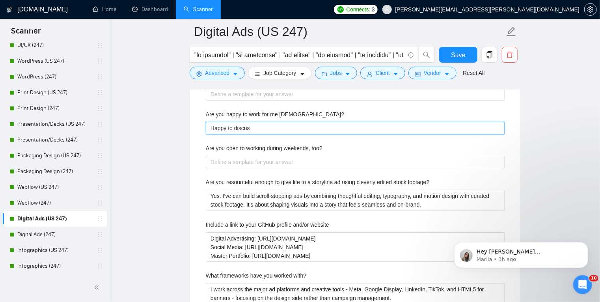
type full-time\? "Happy to discuss"
type full-time\? "Happy to discuss a"
type full-time\? "Happy to discuss av"
type full-time\? "Happy to discuss [PERSON_NAME]"
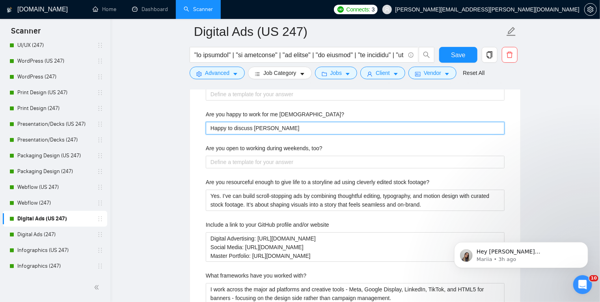
type full-time\? "Happy to discuss avai"
type full-time\? "Happy to discuss avail"
type full-time\? "Happy to discuss [PERSON_NAME]"
type full-time\? "Happy to discuss availab"
type full-time\? "Happy to discuss availabl"
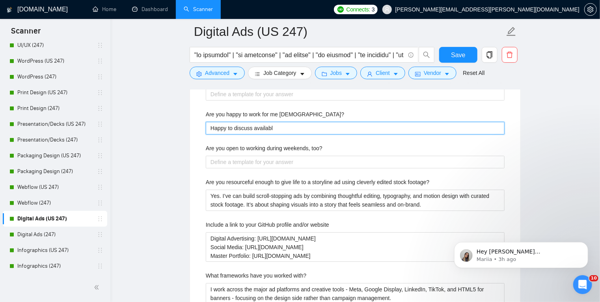
type full-time\? "Happy to discuss availabli"
type full-time\? "Happy to discuss availablit"
type full-time\? "Happy to discuss availablity"
type full-time\? "Happy to discuss availability"
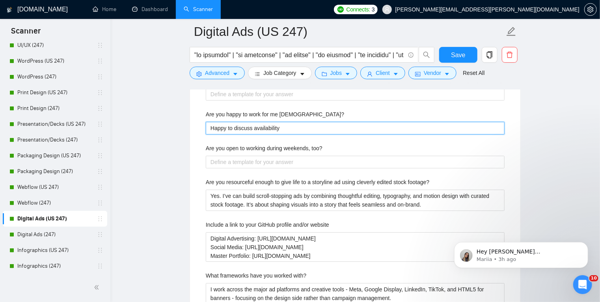
type full-time\? "Happy to discuss availability"
type full-time\? "Happy to discuss availability i"
type full-time\? "Happy to discuss availability in"
type full-time\? "Happy to discuss availability in c"
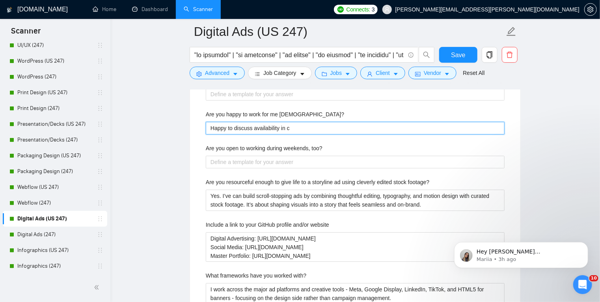
type full-time\? "Happy to discuss availability in ch"
type full-time\? "Happy to discuss availability in cha"
type full-time\? "Happy to discuss availability in chat"
type full-time\? "Happy to discuss availability in chat."
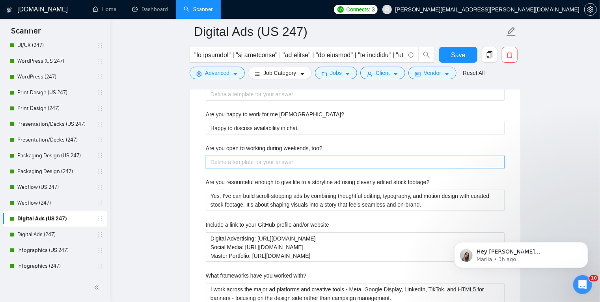
click at [268, 161] on too\? "Are you open to working during weekends, too?" at bounding box center [355, 162] width 299 height 13
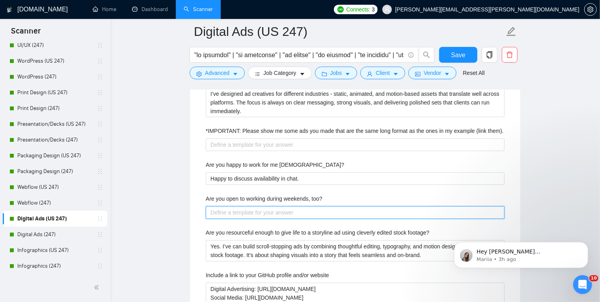
scroll to position [1281, 0]
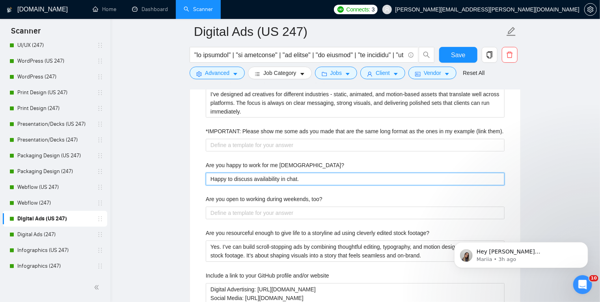
drag, startPoint x: 312, startPoint y: 179, endPoint x: 189, endPoint y: 183, distance: 123.5
click at [189, 183] on main "Digital Ads (US 247) Save Advanced Job Category Jobs Client Vendor Reset All Pr…" at bounding box center [355, 98] width 465 height 2694
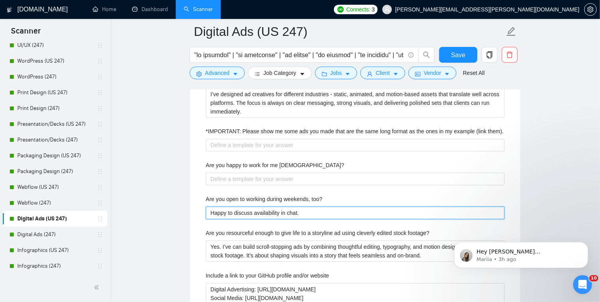
type too\? "Happy to discuss availability in chat."
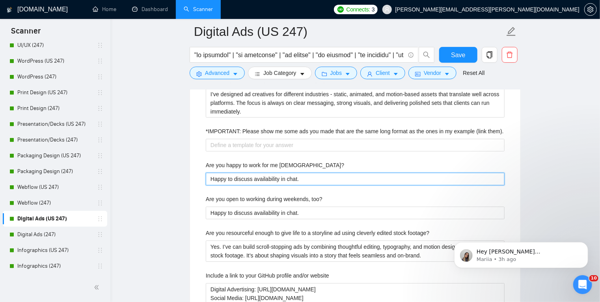
type full-time\? "Happy to discuss availability in chat."
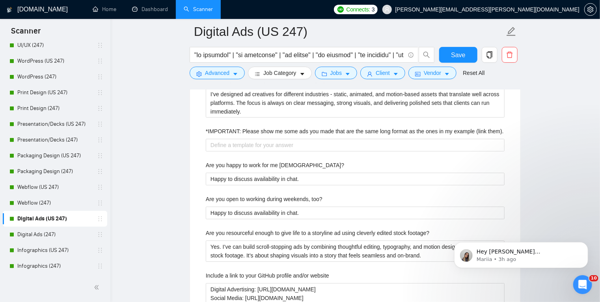
click at [456, 53] on span "Save" at bounding box center [458, 55] width 14 height 10
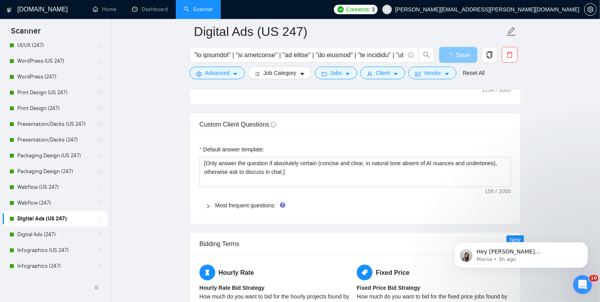
scroll to position [1137, 0]
click at [65, 237] on link "Digital Ads (247)" at bounding box center [54, 235] width 75 height 16
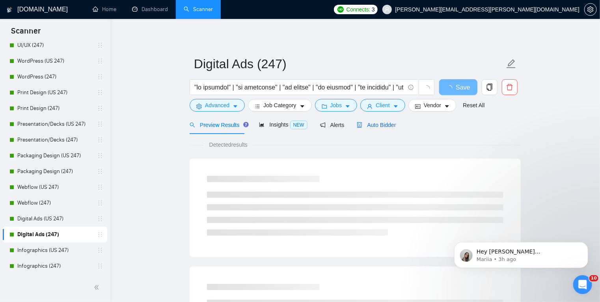
click at [381, 124] on span "Auto Bidder" at bounding box center [376, 125] width 39 height 6
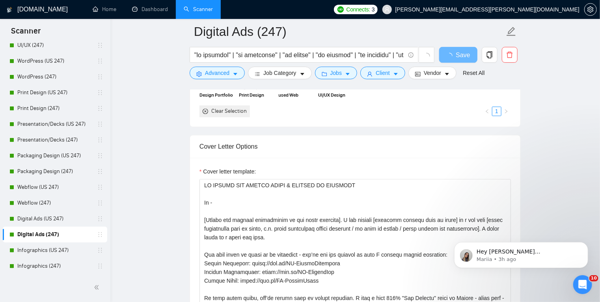
scroll to position [830, 0]
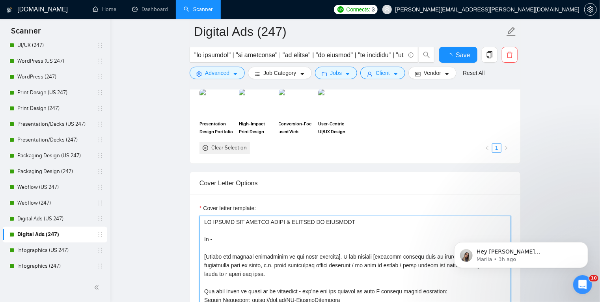
click at [241, 217] on textarea "Cover letter template:" at bounding box center [356, 304] width 312 height 177
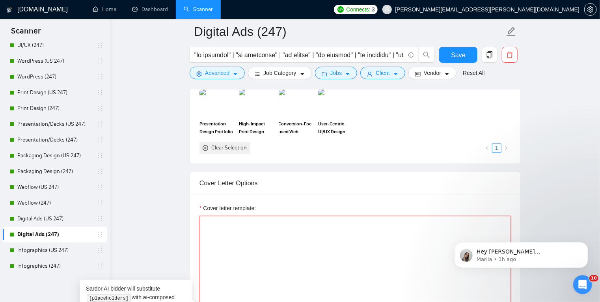
paste textarea "LO IPSUMD SIT AMETCO ADIPI & ELITSED DO EIUSMODT In - U'l etdo ma aliq enim adm…"
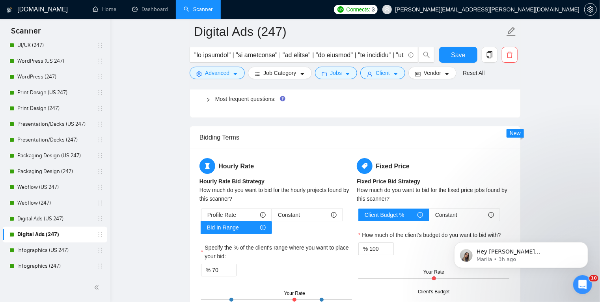
scroll to position [1245, 0]
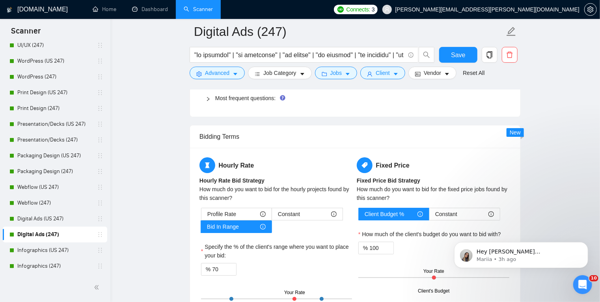
type textarea "LO IPSUMD SIT AMETCO ADIPI & ELITSED DO EIUSMODT In - U'l etdo ma aliq enim adm…"
click at [210, 97] on icon "right" at bounding box center [208, 99] width 5 height 5
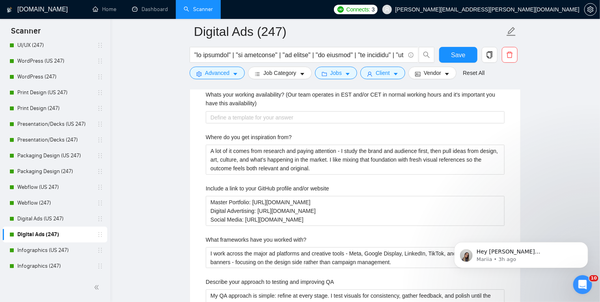
scroll to position [1489, 0]
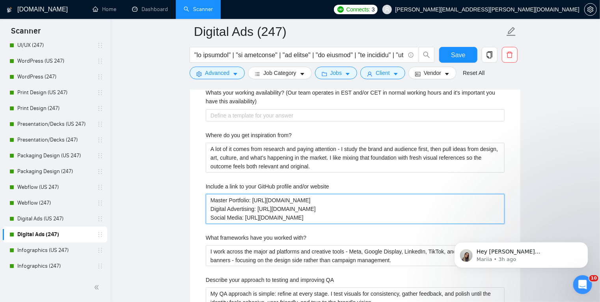
drag, startPoint x: 340, startPoint y: 201, endPoint x: 196, endPoint y: 193, distance: 144.6
click at [196, 193] on div "Default answer template: [Only answer the question if absolutely certain (conci…" at bounding box center [355, 100] width 330 height 633
type website "Digital Advertising: [URL][DOMAIN_NAME] Social Media: [URL][DOMAIN_NAME] Portfo…"
type website "Digital Advertising: [URL][DOMAIN_NAME] Social Media: [URL][DOMAIN_NAME] Master…"
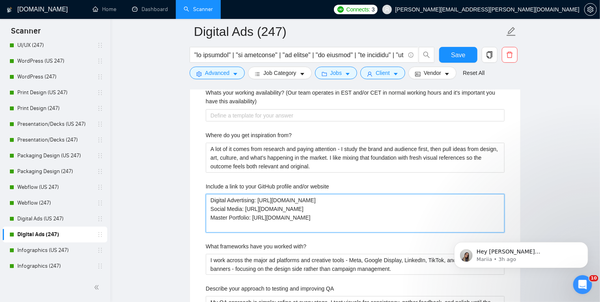
click at [311, 200] on website "Digital Advertising: [URL][DOMAIN_NAME] Social Media: [URL][DOMAIN_NAME] Master…" at bounding box center [355, 213] width 299 height 39
type website "Digital Advertising: [URL][DOMAIN_NAME] Social Media: [URL][DOMAIN_NAME] Master…"
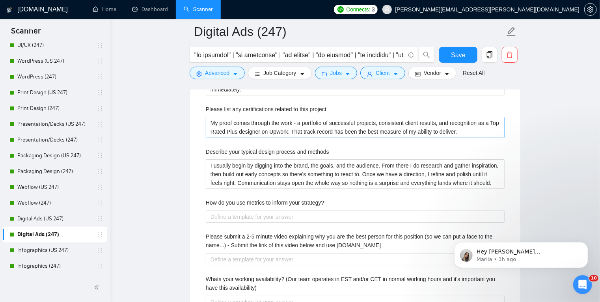
scroll to position [1309, 0]
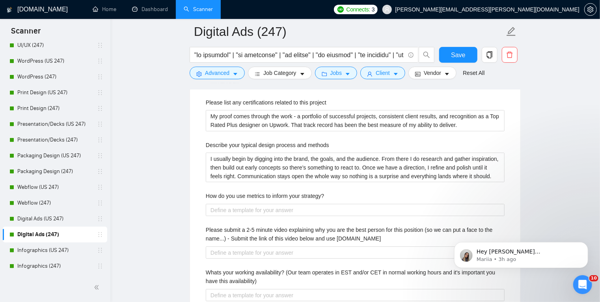
type website "Digital Advertising: [URL][DOMAIN_NAME] Social Media: [URL][DOMAIN_NAME] Master…"
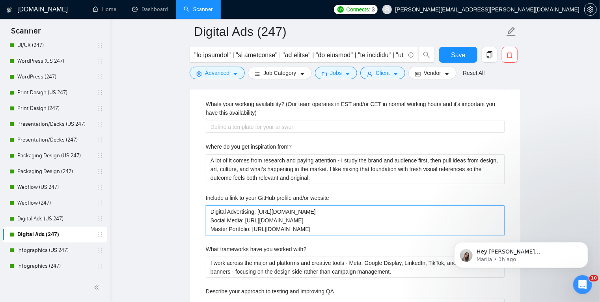
scroll to position [1477, 0]
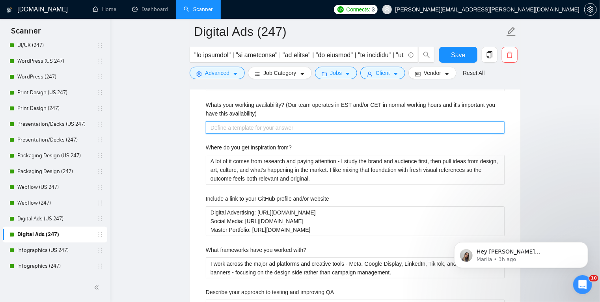
click at [241, 129] on availability\) "Whats your working availability? (Our team operates in EST and/or CET in normal…" at bounding box center [355, 127] width 299 height 13
paste availability\) "I typically don't work outside of standard USA Mountain Time Zone business hour…"
type availability\) "I typically don't work outside of standard USA Mountain Time Zone business hour…"
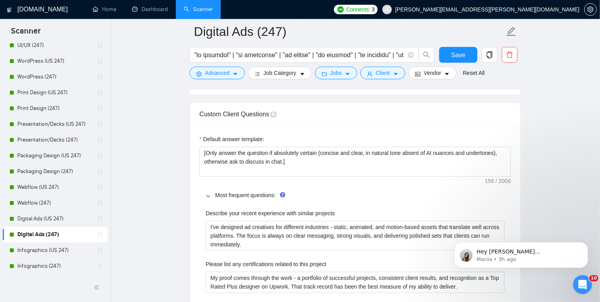
scroll to position [1147, 0]
type availability\) "I typically don't work outside of standard USA Mountain Time Zone business hour…"
click at [463, 50] on span "Save" at bounding box center [458, 55] width 14 height 10
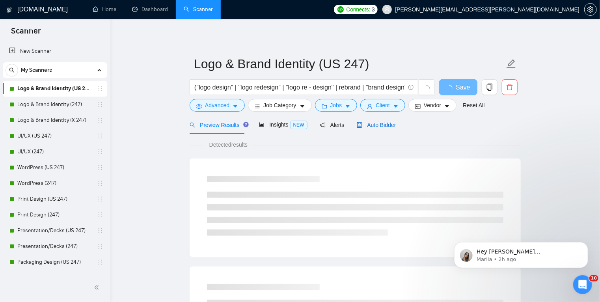
click at [375, 123] on span "Auto Bidder" at bounding box center [376, 125] width 39 height 6
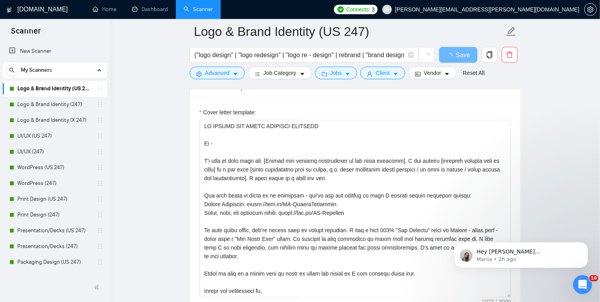
scroll to position [807, 0]
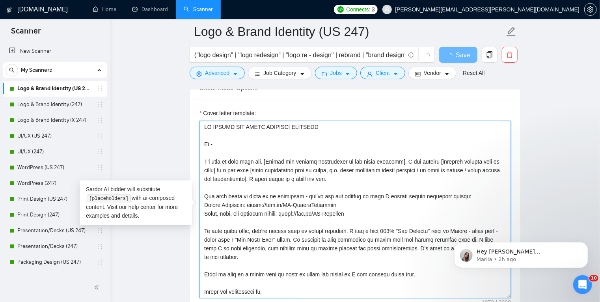
drag, startPoint x: 347, startPoint y: 178, endPoint x: 172, endPoint y: 161, distance: 176.0
click at [172, 161] on main "Logo & Brand Identity (US 247) ("logo design" | "logo redesign" | "logo re - de…" at bounding box center [355, 235] width 465 height 2022
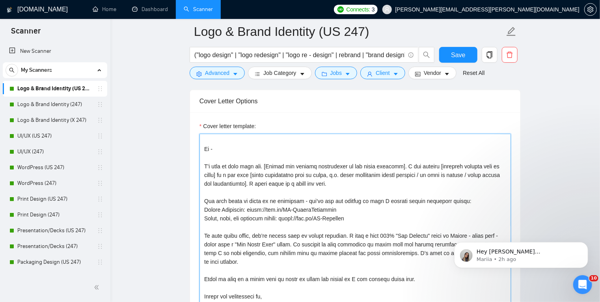
scroll to position [965, 0]
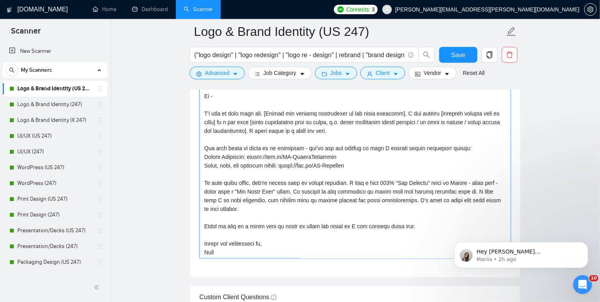
drag, startPoint x: 226, startPoint y: 251, endPoint x: 416, endPoint y: 199, distance: 197.1
click at [416, 199] on textarea "Cover letter template:" at bounding box center [356, 169] width 312 height 177
